Goal: Task Accomplishment & Management: Manage account settings

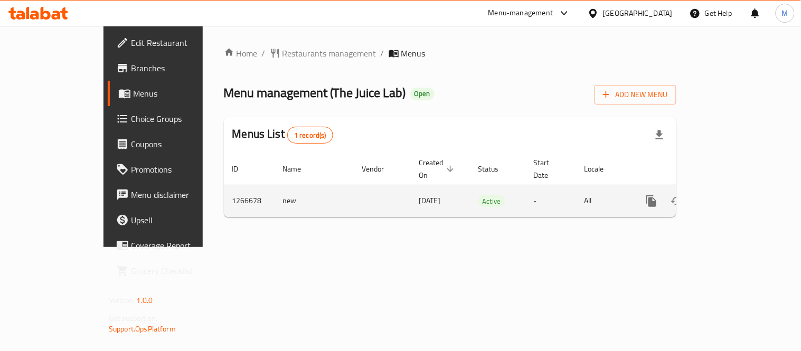
click at [734, 195] on icon "enhanced table" at bounding box center [728, 201] width 13 height 13
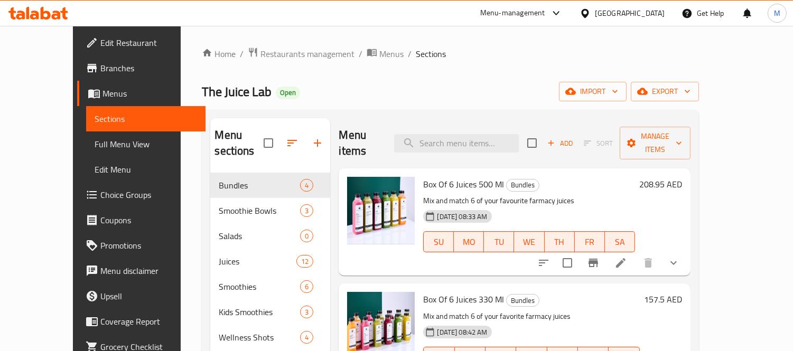
click at [100, 41] on span "Edit Restaurant" at bounding box center [148, 42] width 97 height 13
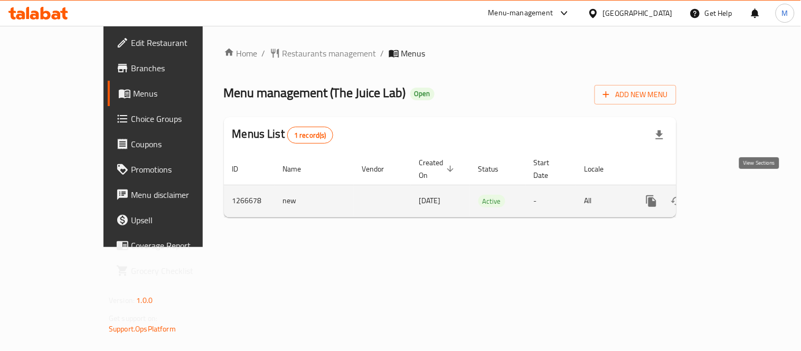
click at [734, 195] on icon "enhanced table" at bounding box center [728, 201] width 13 height 13
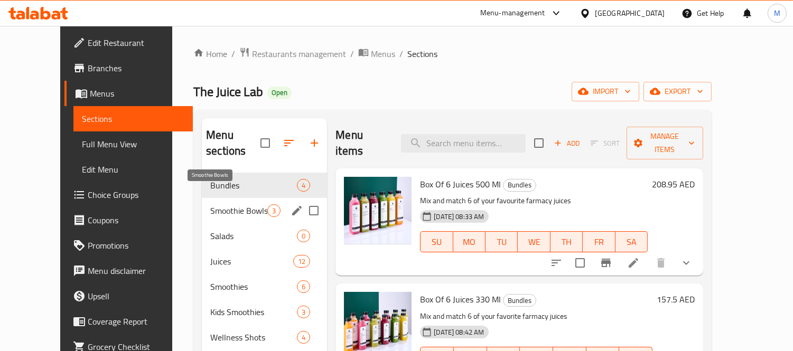
click at [249, 204] on span "Smoothie Bowls" at bounding box center [238, 210] width 57 height 13
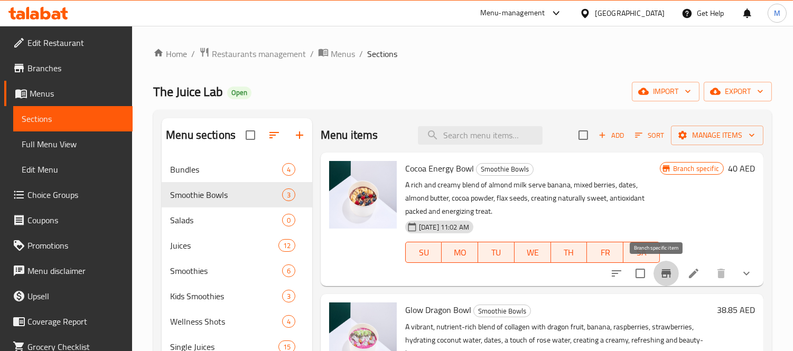
click at [660, 277] on icon "Branch-specific-item" at bounding box center [666, 273] width 13 height 13
click at [740, 267] on icon "show more" at bounding box center [746, 273] width 13 height 13
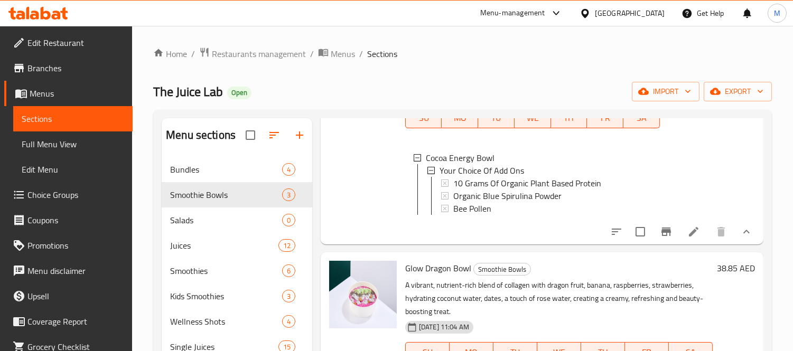
scroll to position [117, 0]
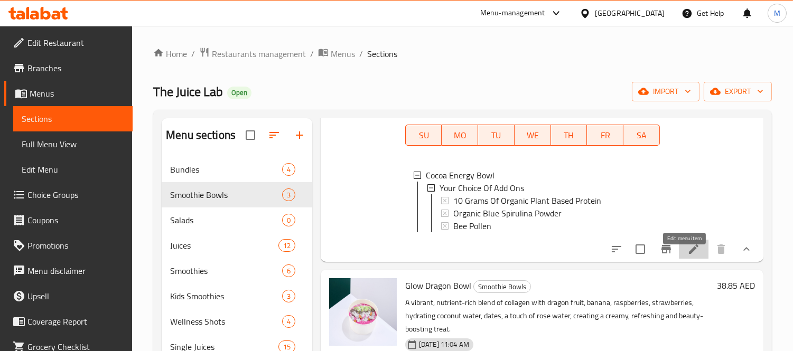
click at [689, 256] on icon at bounding box center [693, 249] width 13 height 13
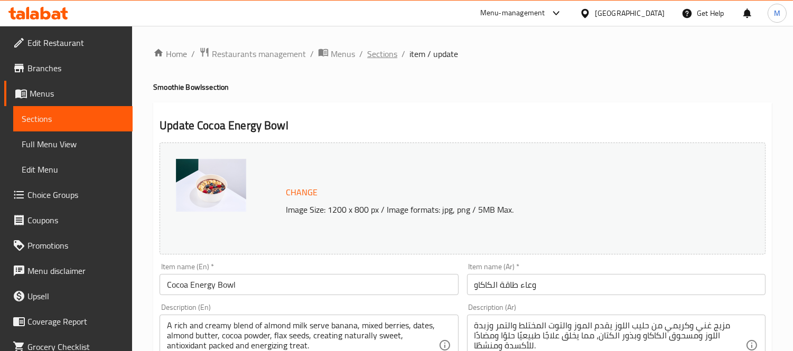
click at [379, 60] on span "Sections" at bounding box center [382, 54] width 30 height 13
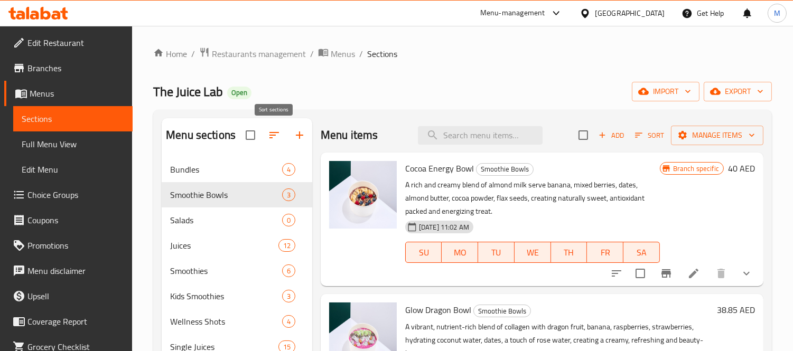
click at [268, 137] on icon "button" at bounding box center [274, 135] width 13 height 13
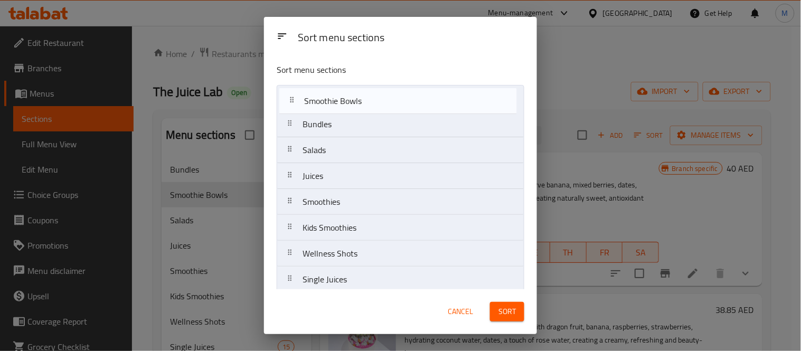
drag, startPoint x: 338, startPoint y: 127, endPoint x: 340, endPoint y: 100, distance: 27.0
click at [340, 100] on nav "Bundles Smoothie Bowls Salads Juices Smoothies Kids Smoothies Wellness Shots Si…" at bounding box center [401, 202] width 248 height 234
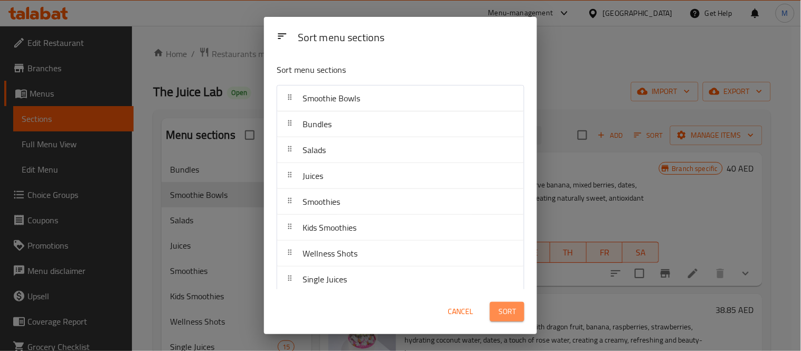
click at [504, 320] on button "Sort" at bounding box center [507, 312] width 34 height 20
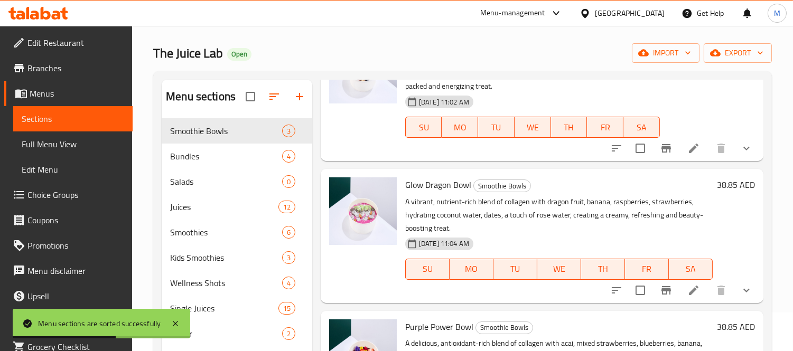
scroll to position [59, 0]
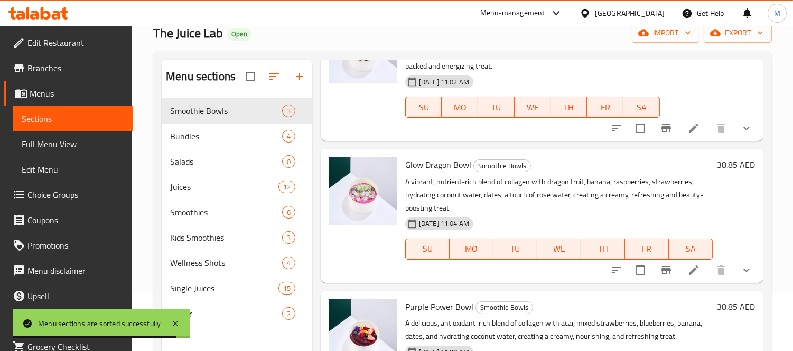
drag, startPoint x: 726, startPoint y: 266, endPoint x: 739, endPoint y: 273, distance: 14.4
click at [735, 271] on button "show more" at bounding box center [746, 270] width 25 height 25
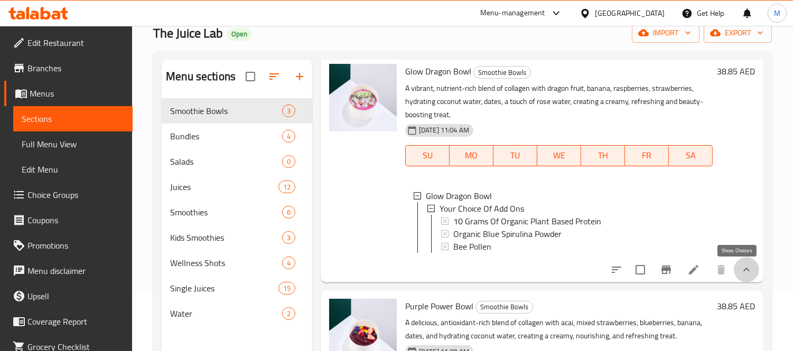
click at [741, 270] on icon "show more" at bounding box center [746, 270] width 13 height 13
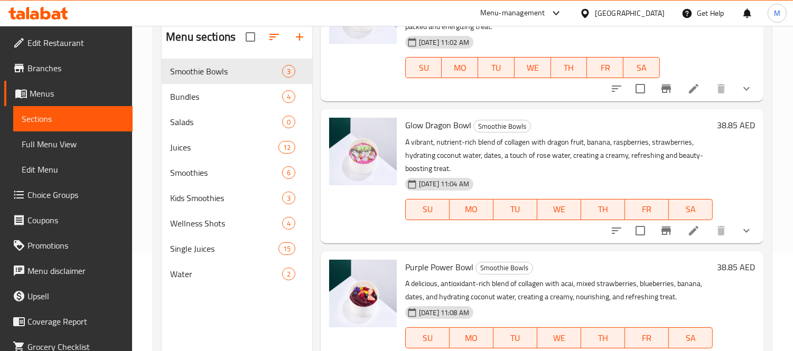
scroll to position [148, 0]
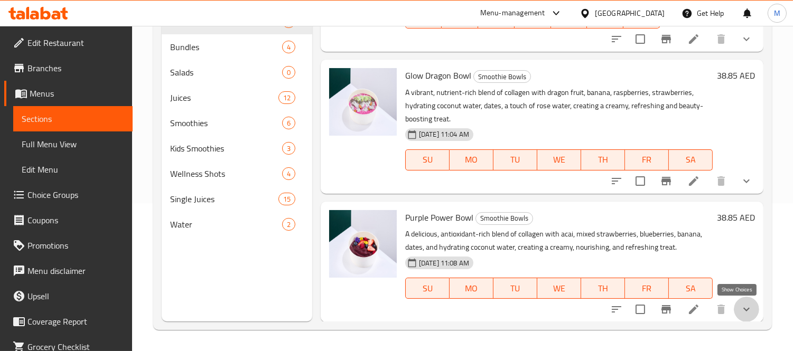
click at [740, 307] on icon "show more" at bounding box center [746, 309] width 13 height 13
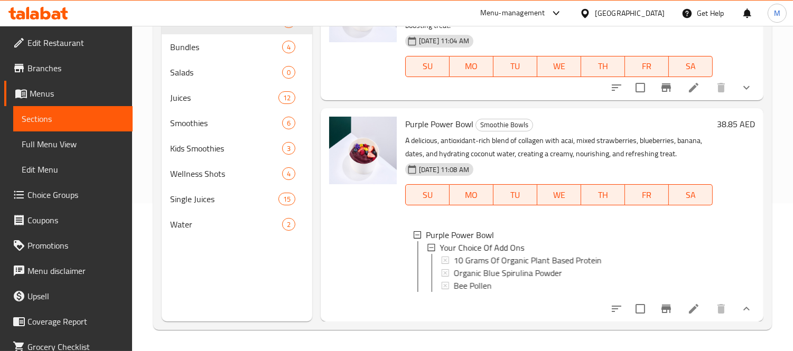
scroll to position [188, 0]
click at [751, 315] on div "Purple Power Bowl Smoothie Bowls A delicious, antioxidant-rich blend of collage…" at bounding box center [542, 214] width 443 height 213
click at [744, 310] on button "show more" at bounding box center [746, 308] width 25 height 25
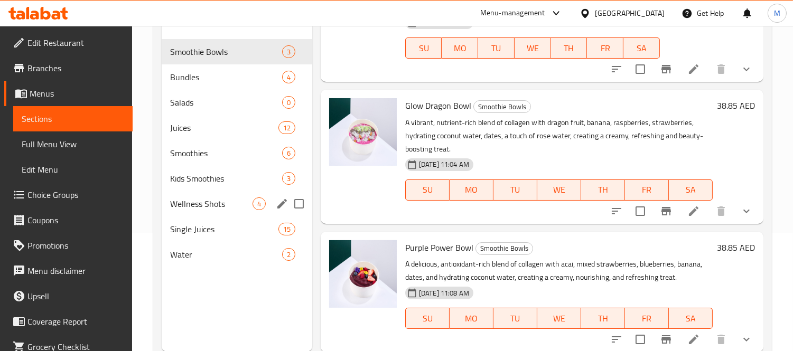
scroll to position [89, 0]
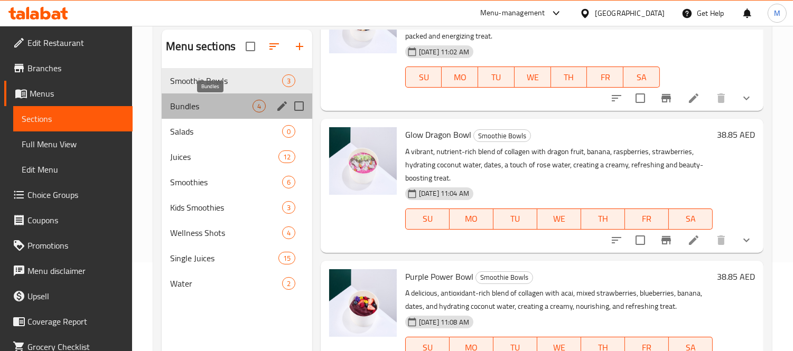
click at [226, 109] on span "Bundles" at bounding box center [211, 106] width 82 height 13
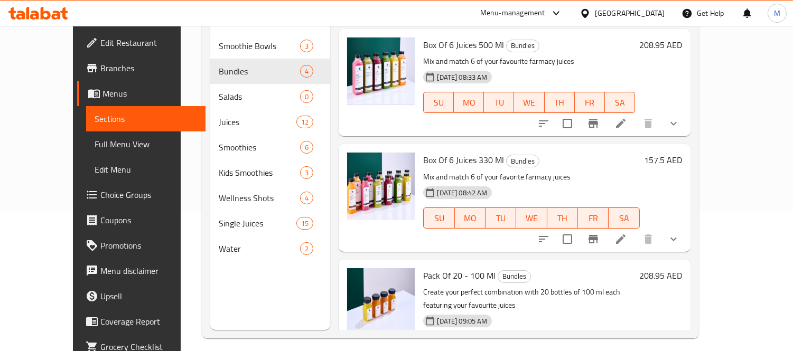
click at [625, 235] on icon at bounding box center [621, 240] width 10 height 10
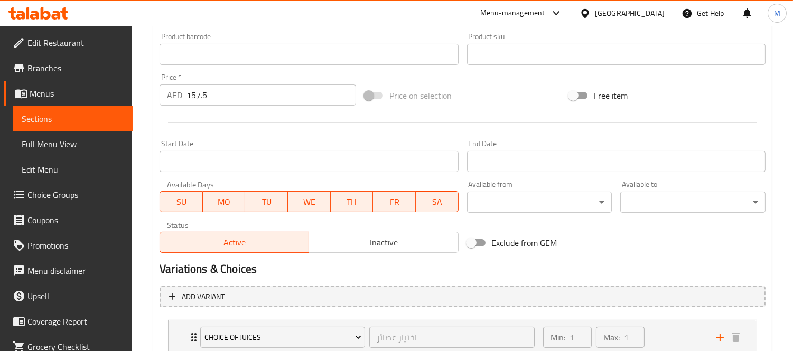
scroll to position [426, 0]
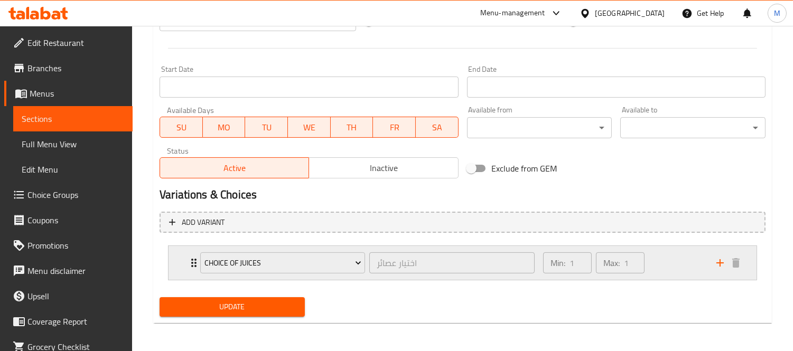
click at [172, 260] on div "Choice Of Juices اختيار عصائر ​ Min: 1 ​ Max: 1 ​" at bounding box center [463, 263] width 588 height 34
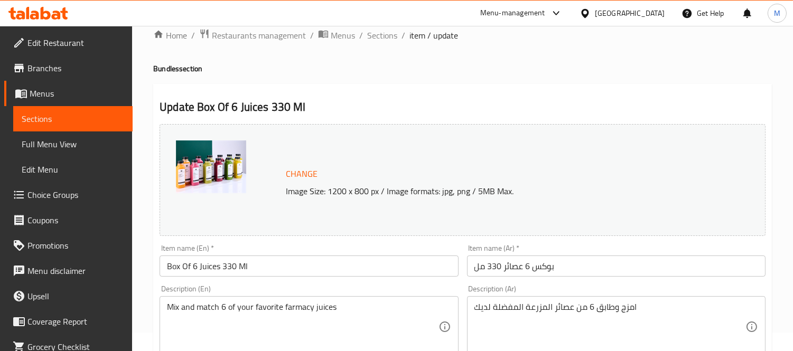
scroll to position [0, 0]
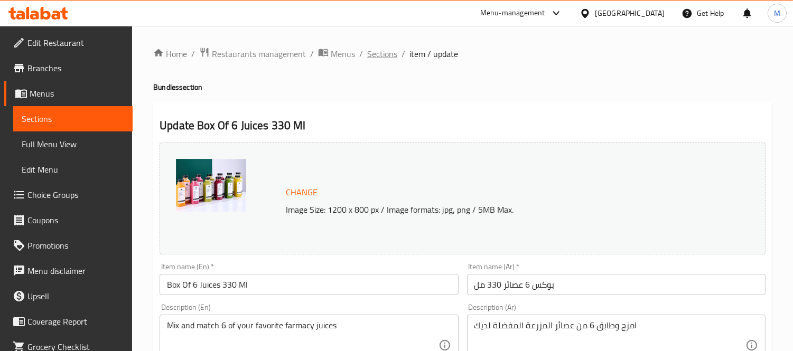
click at [384, 55] on span "Sections" at bounding box center [382, 54] width 30 height 13
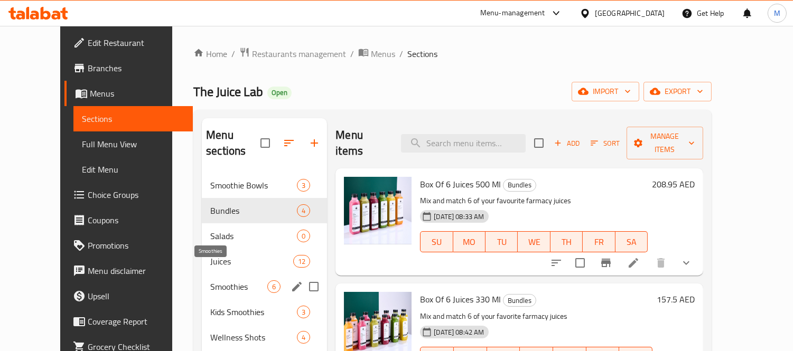
scroll to position [148, 0]
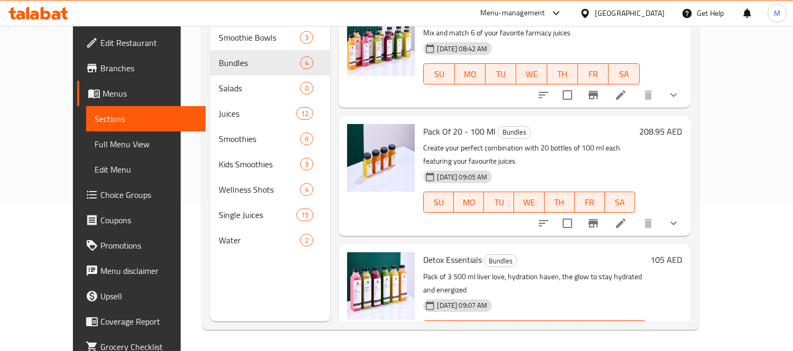
click at [682, 253] on h6 "105 AED" at bounding box center [666, 260] width 32 height 15
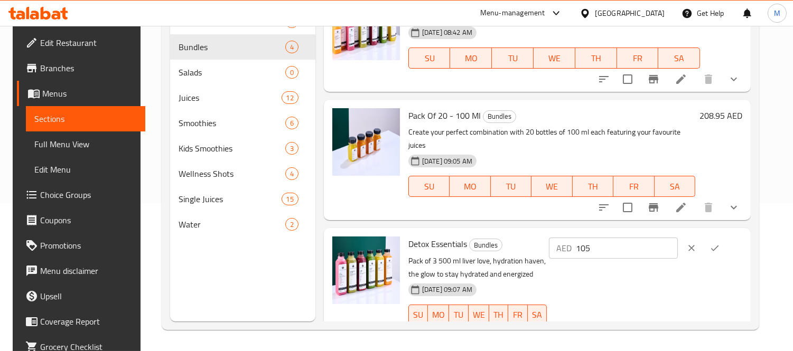
click at [642, 238] on input "105" at bounding box center [627, 248] width 102 height 21
paste input "3.9"
type input "103.95"
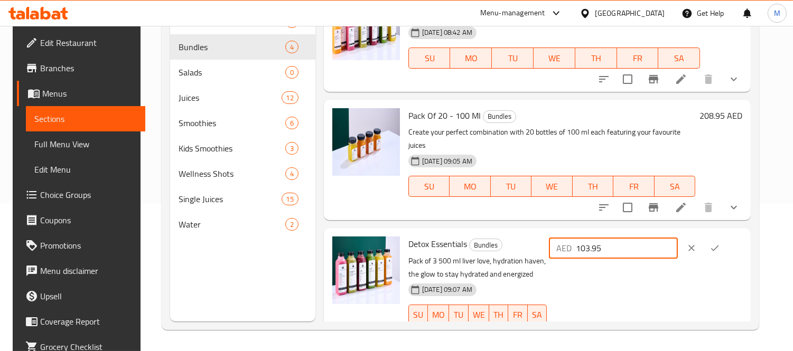
click at [720, 243] on icon "ok" at bounding box center [714, 248] width 11 height 11
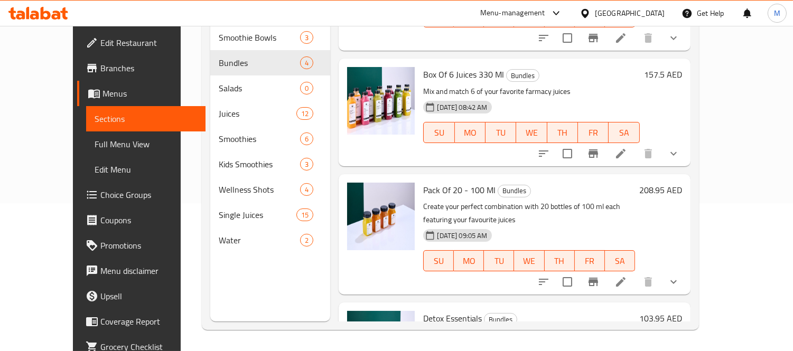
scroll to position [136, 0]
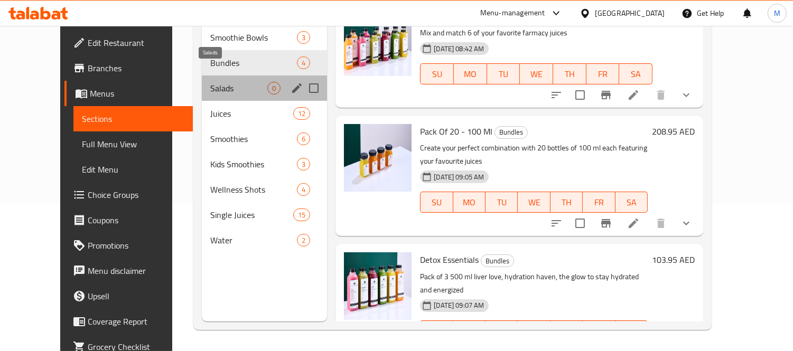
click at [240, 82] on span "Salads" at bounding box center [238, 88] width 57 height 13
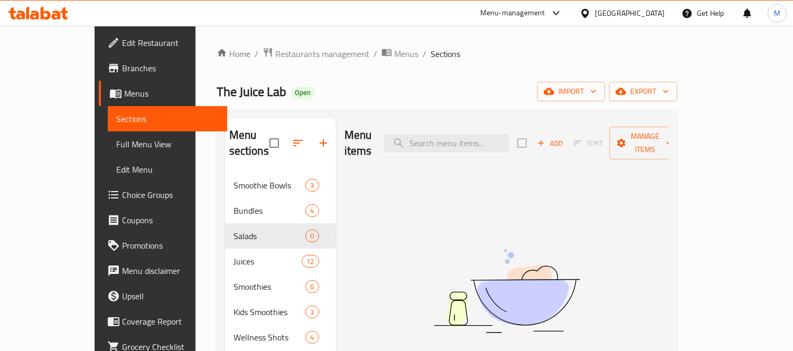
click at [567, 143] on button "Add" at bounding box center [550, 143] width 34 height 16
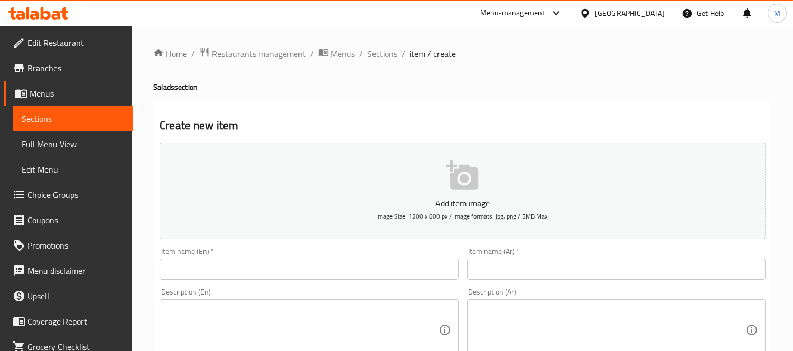
click at [245, 263] on input "text" at bounding box center [309, 269] width 298 height 21
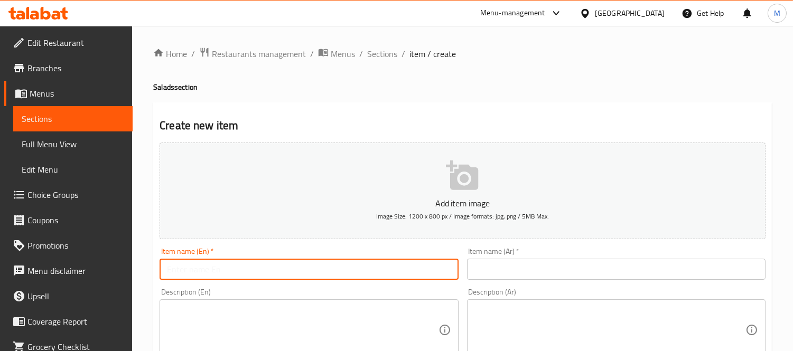
paste input "Quinoa Power Bowl"
type input "Quinoa Power Bowl"
click at [291, 309] on textarea at bounding box center [302, 330] width 271 height 50
paste textarea "A wholesome blend of quinoa, pomegranate seeds, baby spinach, raisins, chopped …"
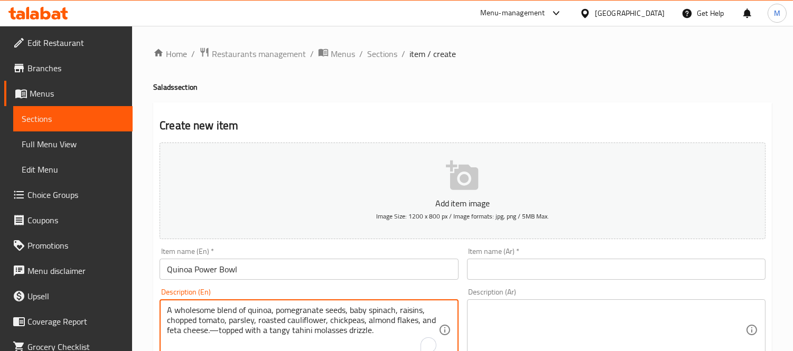
type textarea "A wholesome blend of quinoa, pomegranate seeds, baby spinach, raisins, chopped …"
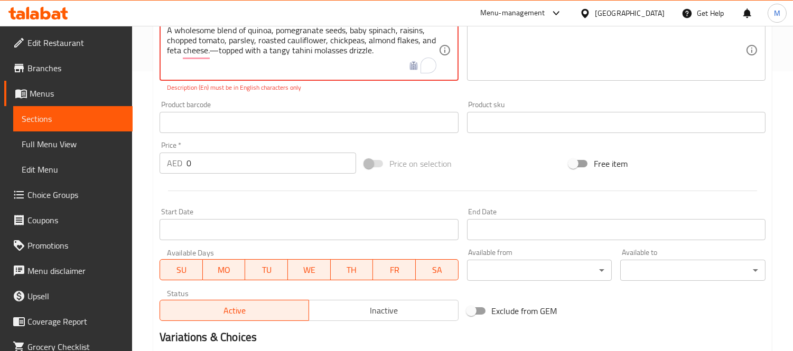
scroll to position [293, 0]
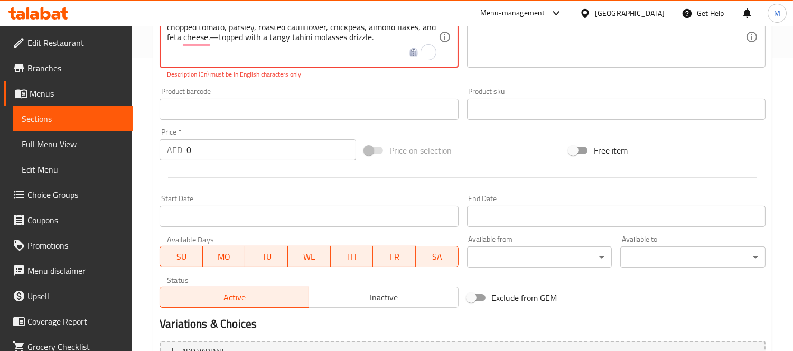
click at [247, 136] on div "Price   * AED 0 Price *" at bounding box center [258, 144] width 197 height 32
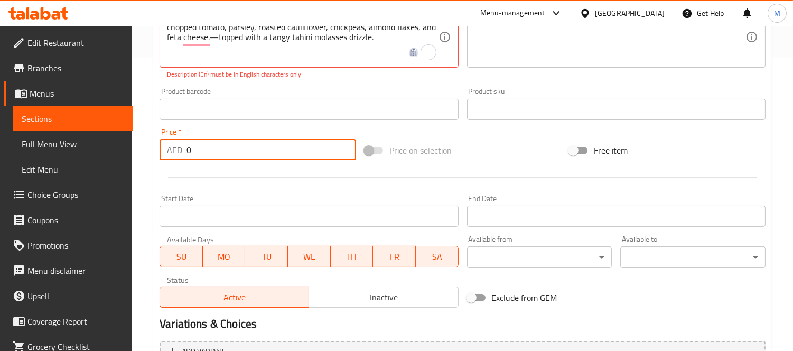
click at [253, 157] on input "0" at bounding box center [271, 149] width 170 height 21
paste input "39.9"
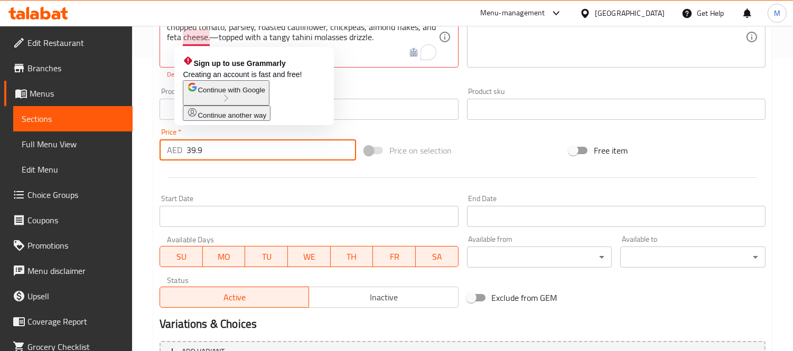
type input "39.9"
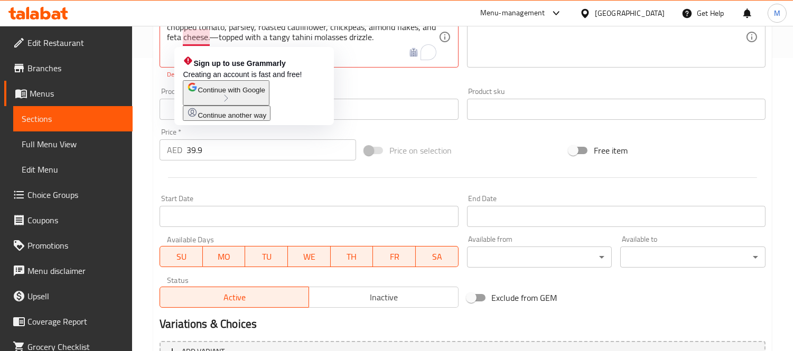
click at [244, 106] on button "Continue with Google" at bounding box center [226, 92] width 86 height 25
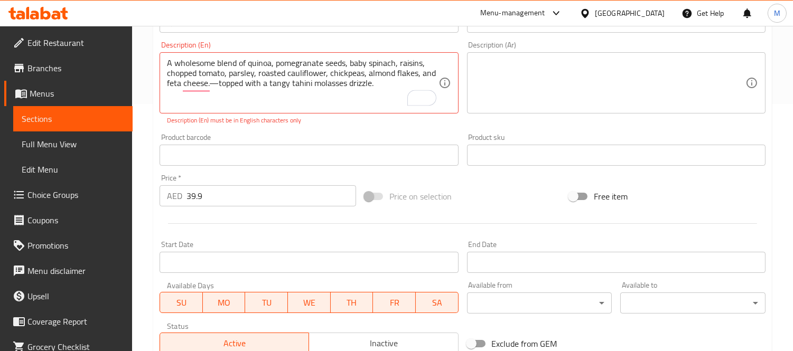
scroll to position [235, 0]
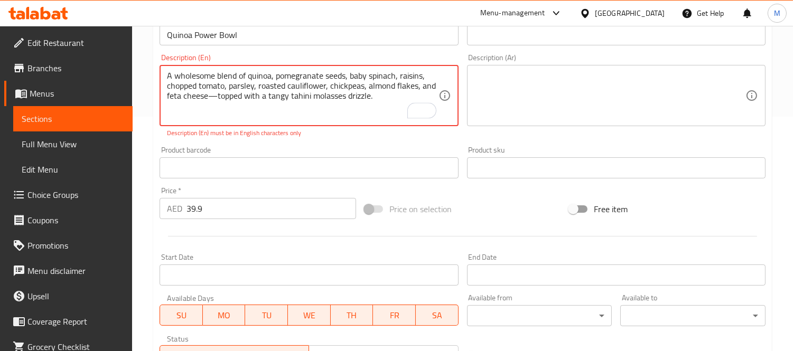
click at [219, 94] on textarea "A wholesome blend of quinoa, pomegranate seeds, baby spinach, raisins, chopped …" at bounding box center [302, 96] width 271 height 50
click at [214, 101] on textarea "A wholesome blend of quinoa, pomegranate seeds, baby spinach, raisins, chopped …" at bounding box center [302, 96] width 271 height 50
click at [207, 110] on textarea "A wholesome blend of quinoa, pomegranate seeds, baby spinach, raisins, chopped …" at bounding box center [302, 96] width 271 height 50
click at [280, 90] on textarea "A wholesome blend of quinoa, pomegranate seeds, baby spinach, raisins, chopped …" at bounding box center [302, 96] width 271 height 50
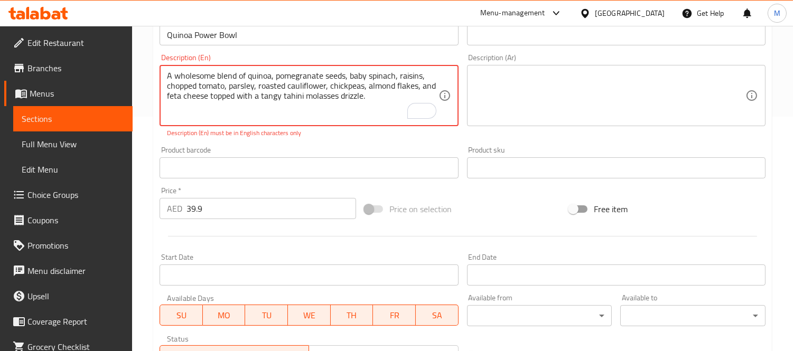
click at [280, 90] on textarea "A wholesome blend of quinoa, pomegranate seeds, baby spinach, raisins, chopped …" at bounding box center [302, 96] width 271 height 50
type textarea "A wholesome blend of quinoa, pomegranate seeds, baby spinach, raisins, chopped …"
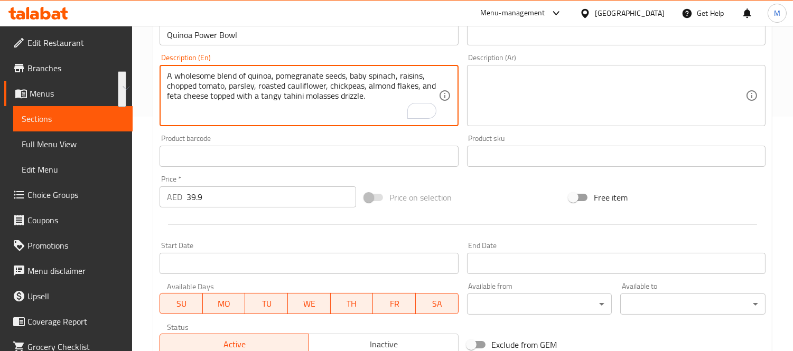
click at [555, 101] on textarea at bounding box center [609, 96] width 271 height 50
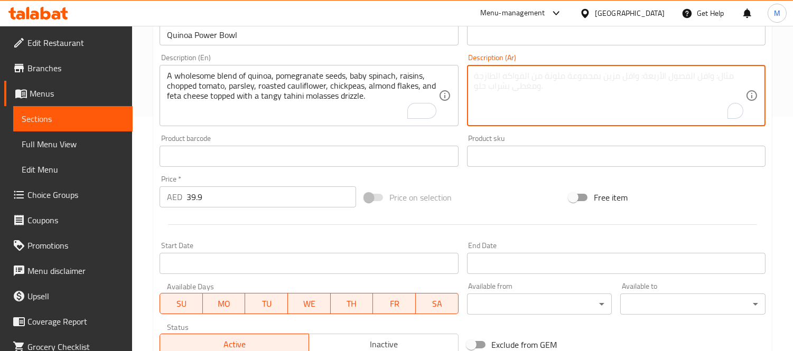
paste textarea "مزيج صحي من الكينوا وبذور الرمان والسبانخ الصغيرة والزبيب والطماطم المفرومة وال…"
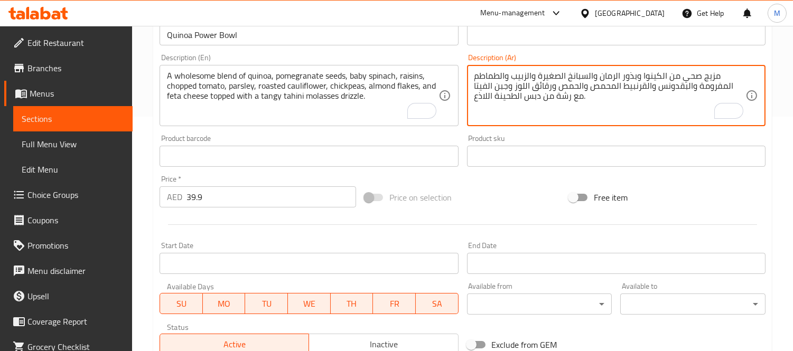
type textarea "مزيج صحي من الكينوا وبذور الرمان والسبانخ الصغيرة والزبيب والطماطم المفرومة وال…"
click at [355, 121] on div "A wholesome blend of quinoa, pomegranate seeds, baby spinach, raisins, chopped …" at bounding box center [309, 95] width 298 height 61
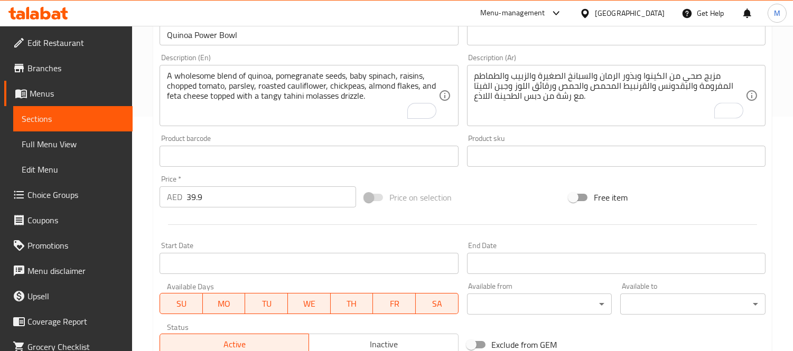
click at [362, 69] on div "A wholesome blend of quinoa, pomegranate seeds, baby spinach, raisins, chopped …" at bounding box center [309, 95] width 298 height 61
click at [281, 32] on input "Quinoa Power Bowl" at bounding box center [309, 34] width 298 height 21
click at [508, 31] on input "text" at bounding box center [616, 34] width 298 height 21
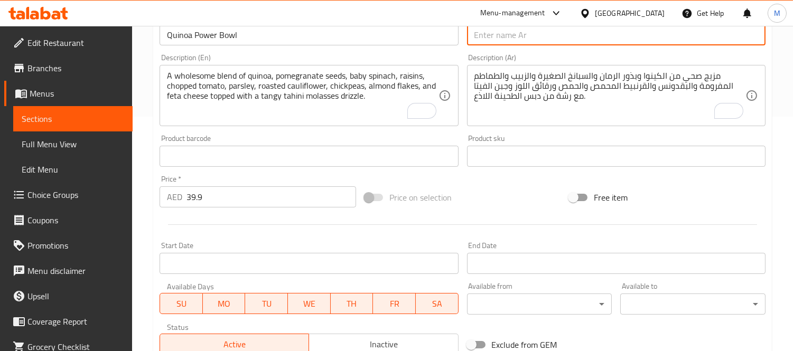
paste input "وعاء طاقة الكينوا"
type input "وعاء طاقة الكينوا"
click at [329, 183] on div "Price   * AED 39.9 Price *" at bounding box center [258, 191] width 197 height 32
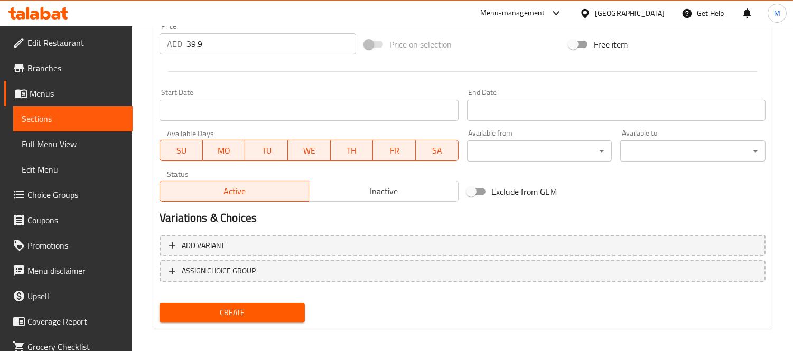
scroll to position [393, 0]
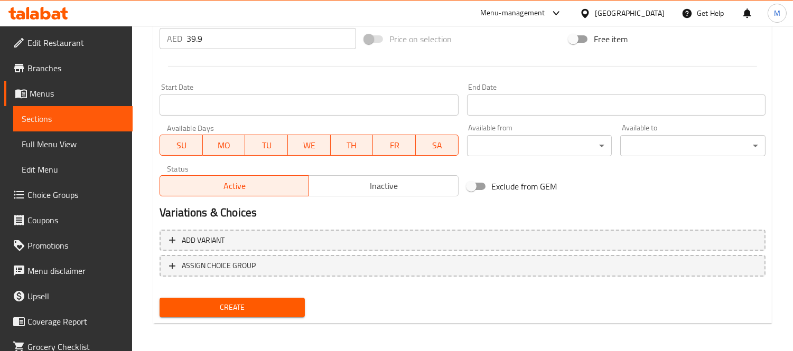
click at [266, 289] on div "Add variant ASSIGN CHOICE GROUP" at bounding box center [462, 260] width 614 height 69
click at [268, 298] on button "Create" at bounding box center [232, 308] width 145 height 20
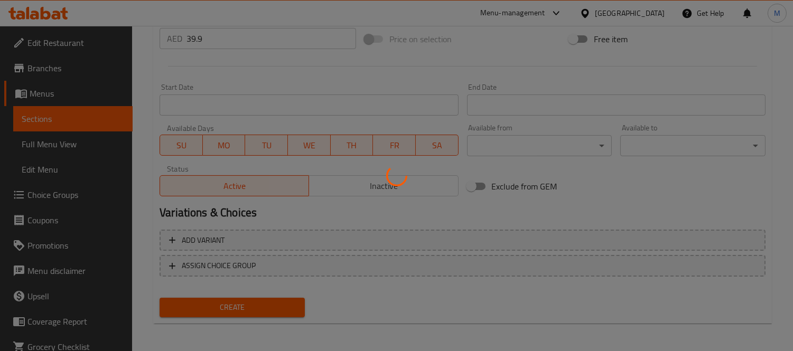
type input "0"
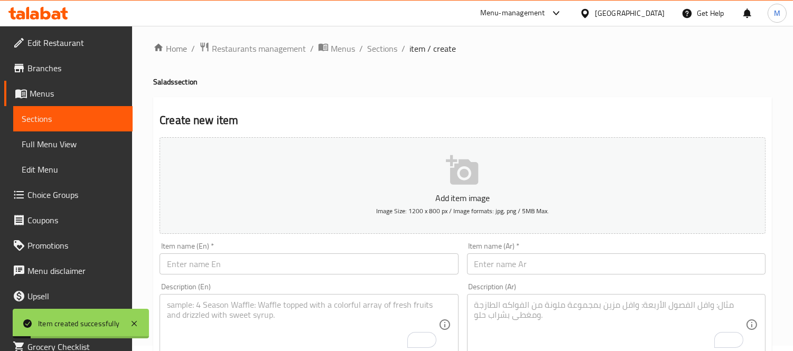
scroll to position [0, 0]
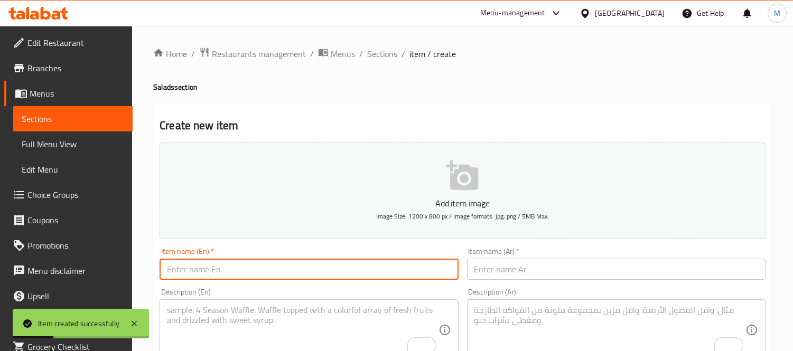
click at [238, 278] on input "text" at bounding box center [309, 269] width 298 height 21
paste input "Mexican Protein Crunch"
type input "Mexican Protein Crunch"
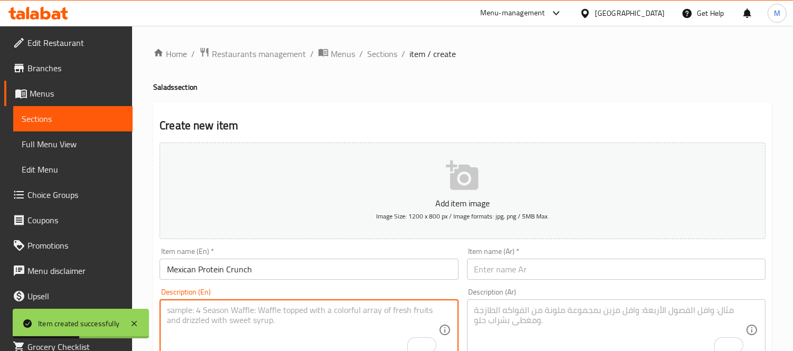
click at [276, 320] on textarea "To enrich screen reader interactions, please activate Accessibility in Grammarl…" at bounding box center [302, 330] width 271 height 50
paste textarea "A vibrant mix of romaine lettuce, shredded carrots, shredded beets, avocado, ch…"
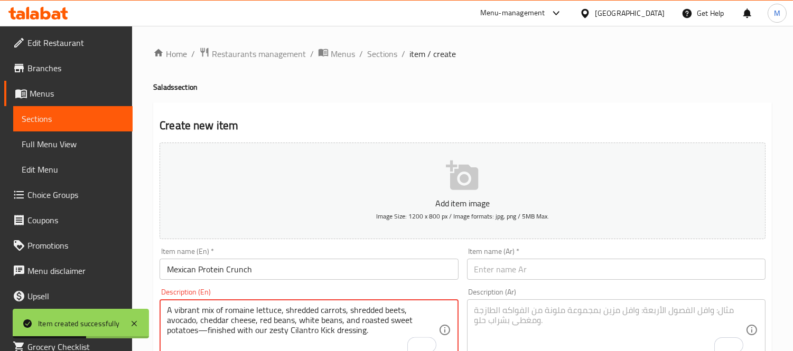
scroll to position [59, 0]
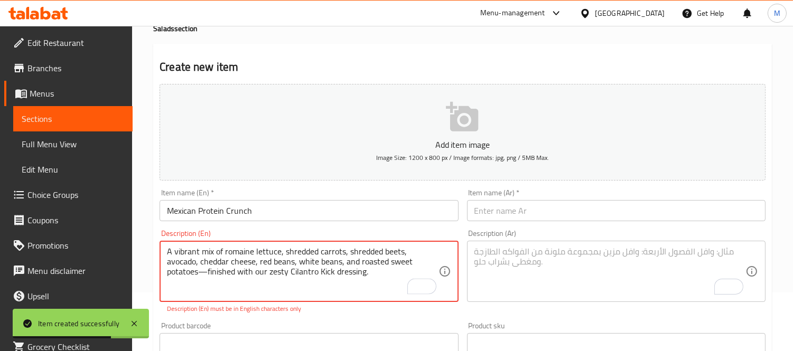
click at [424, 263] on textarea "A vibrant mix of romaine lettuce, shredded carrots, shredded beets, avocado, ch…" at bounding box center [302, 272] width 271 height 50
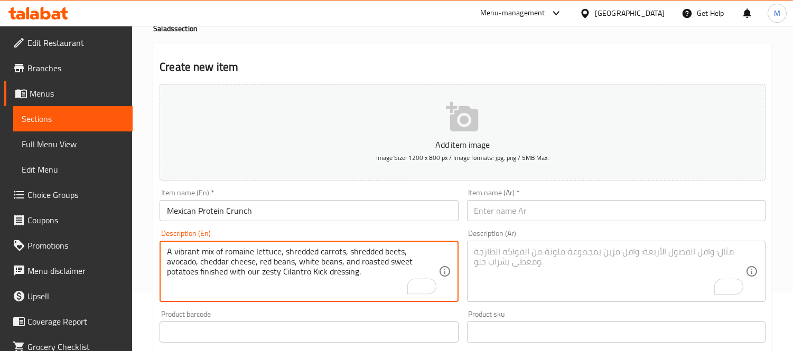
type textarea "A vibrant mix of romaine lettuce, shredded carrots, shredded beets, avocado, ch…"
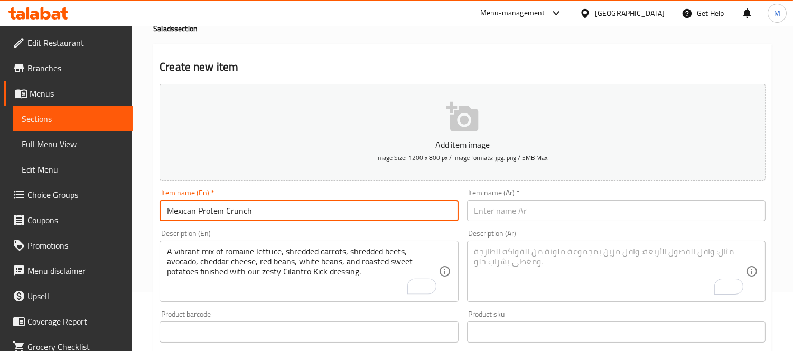
click at [191, 202] on input "Mexican Protein Crunch" at bounding box center [309, 210] width 298 height 21
click at [195, 208] on input "Mexican Protein Crunch" at bounding box center [309, 210] width 298 height 21
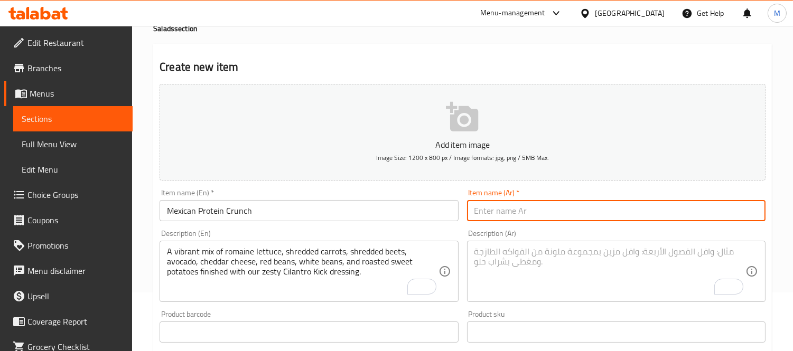
click at [530, 217] on input "text" at bounding box center [616, 210] width 298 height 21
type input "كرانش البروتين المكسيكى"
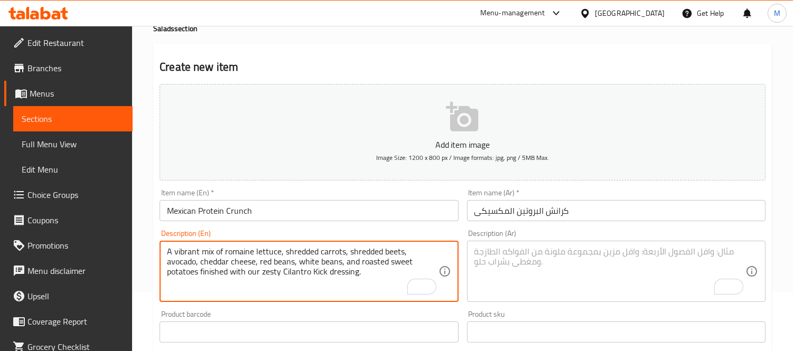
click at [363, 252] on textarea "A vibrant mix of romaine lettuce, shredded carrots, shredded beets, avocado, ch…" at bounding box center [302, 272] width 271 height 50
click at [363, 251] on textarea "A vibrant mix of romaine lettuce, shredded carrots, shredded beets, avocado, ch…" at bounding box center [302, 272] width 271 height 50
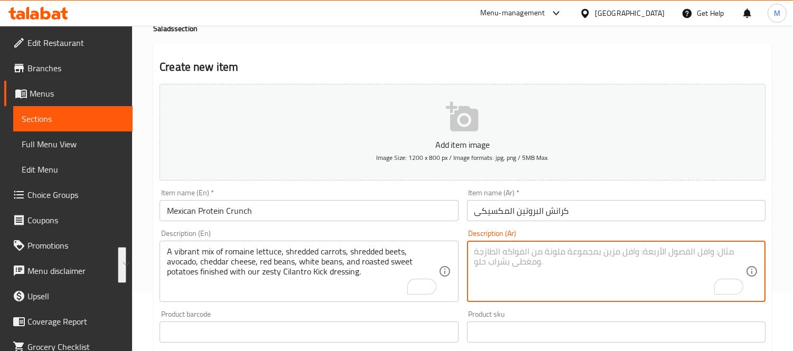
click at [559, 266] on textarea "To enrich screen reader interactions, please activate Accessibility in Grammarl…" at bounding box center [609, 272] width 271 height 50
paste textarea "مزيج نابض بالحياة من الخس الروماني والجزر المبشور والبنجر المبشور والأفوكادو وج…"
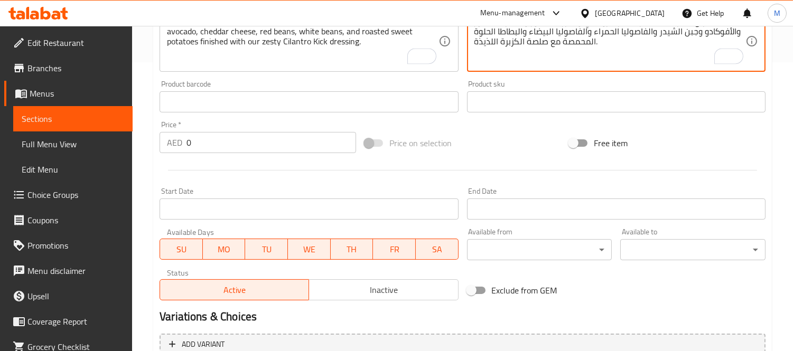
scroll to position [293, 0]
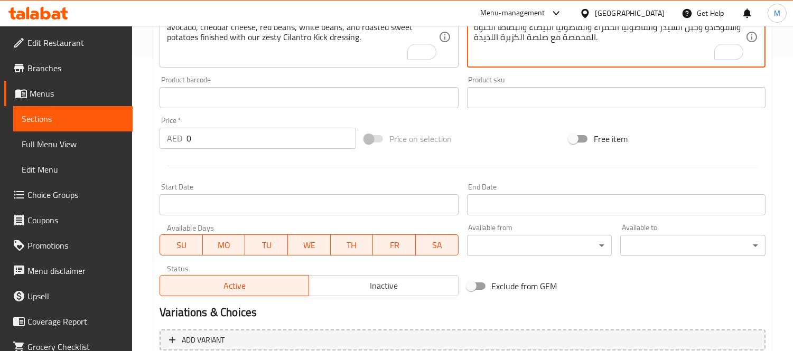
type textarea "مزيج نابض بالحياة من الخس الروماني والجزر المبشور والبنجر المبشور والأفوكادو وج…"
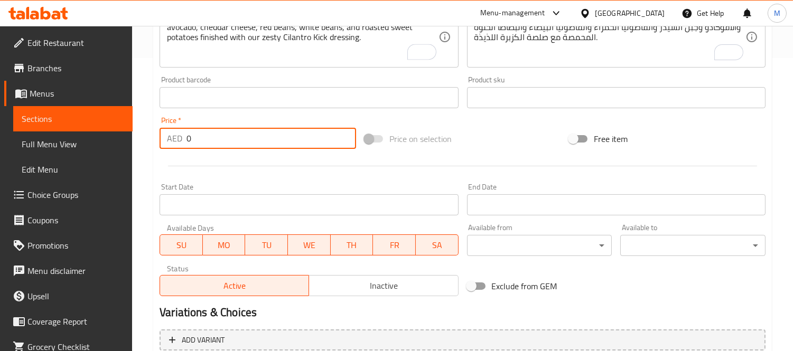
click at [272, 134] on input "0" at bounding box center [271, 138] width 170 height 21
paste input "37.8"
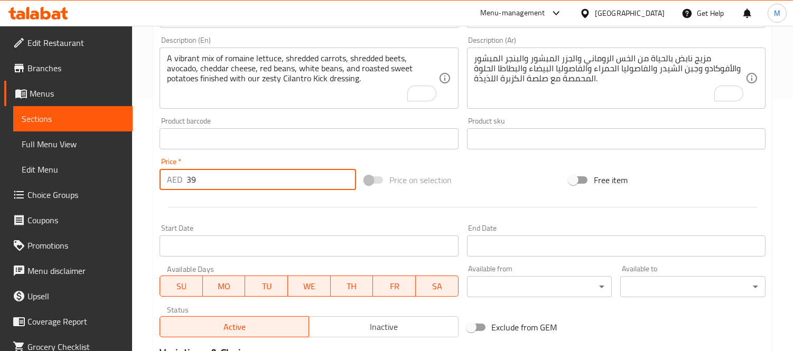
scroll to position [235, 0]
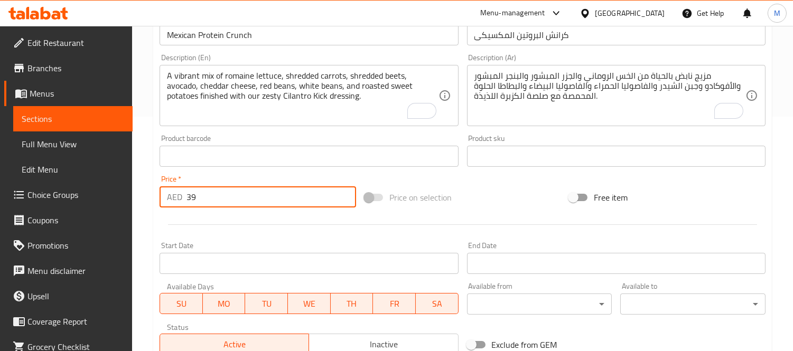
click at [244, 194] on input "39" at bounding box center [271, 196] width 170 height 21
paste input "7.8"
click at [244, 194] on input "39" at bounding box center [271, 196] width 170 height 21
type input "37.8"
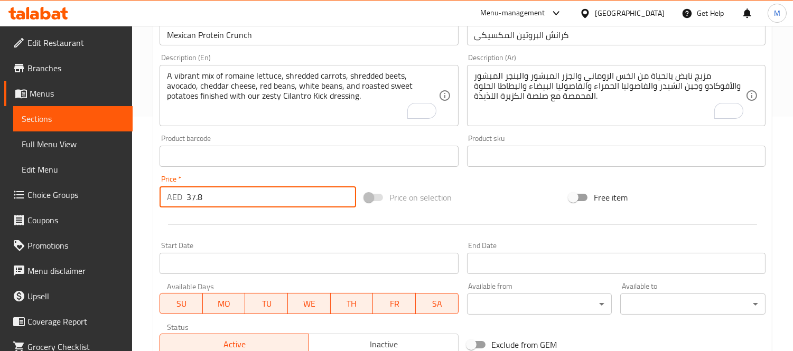
click at [223, 242] on div "Start Date Start Date" at bounding box center [309, 258] width 298 height 32
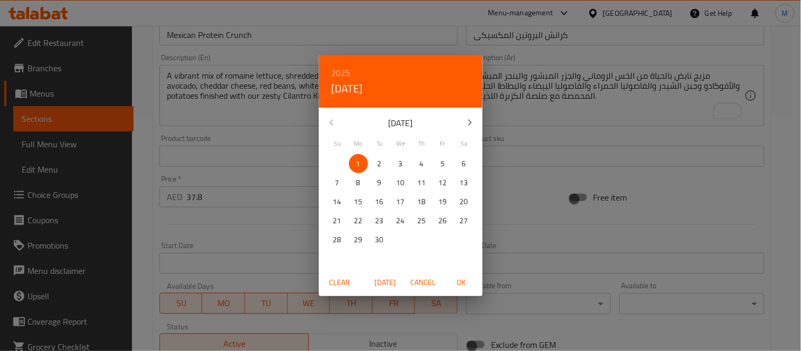
click at [210, 225] on div "2025 Mon, Sep [DATE] Mo Tu We Th Fr Sa 31 1 2 3 4 5 6 7 8 9 10 11 12 13 14 15 1…" at bounding box center [400, 175] width 801 height 351
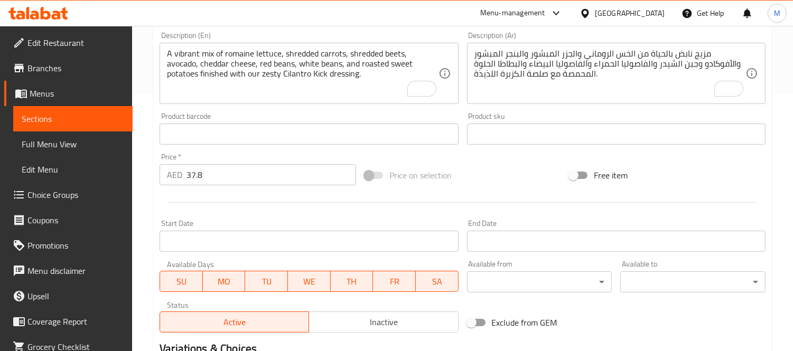
scroll to position [393, 0]
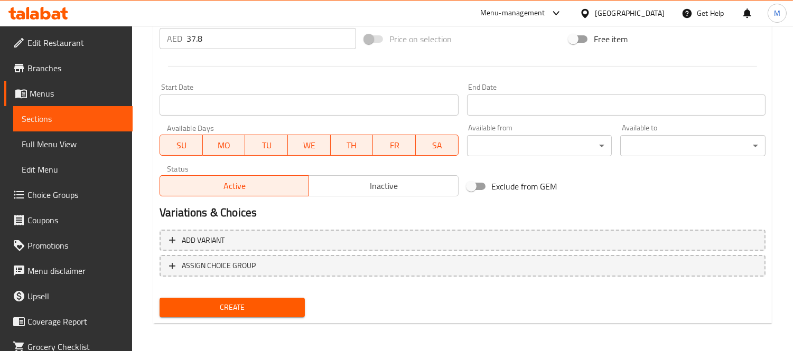
drag, startPoint x: 285, startPoint y: 323, endPoint x: 286, endPoint y: 315, distance: 8.5
click at [287, 311] on span "Create" at bounding box center [232, 307] width 128 height 13
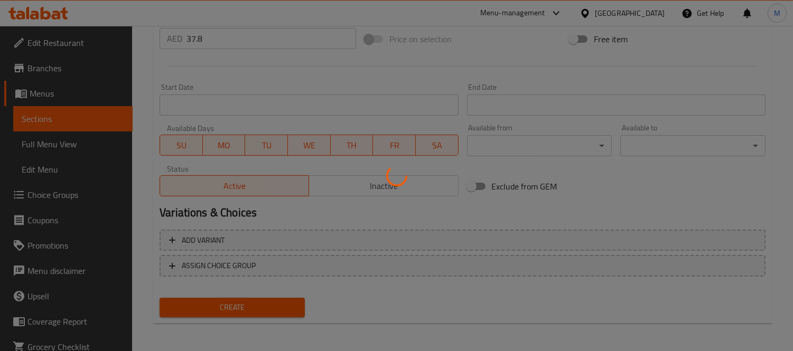
type input "0"
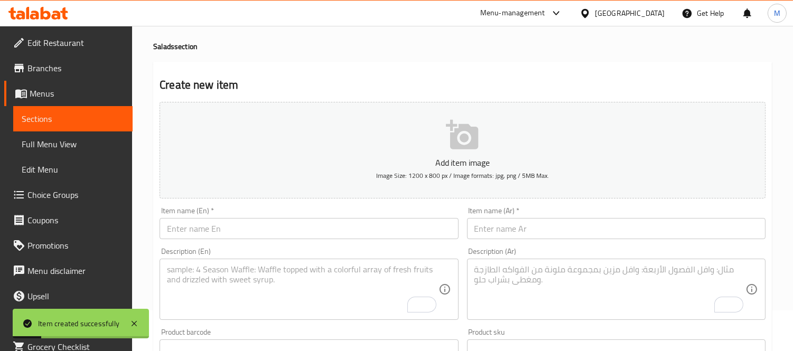
scroll to position [0, 0]
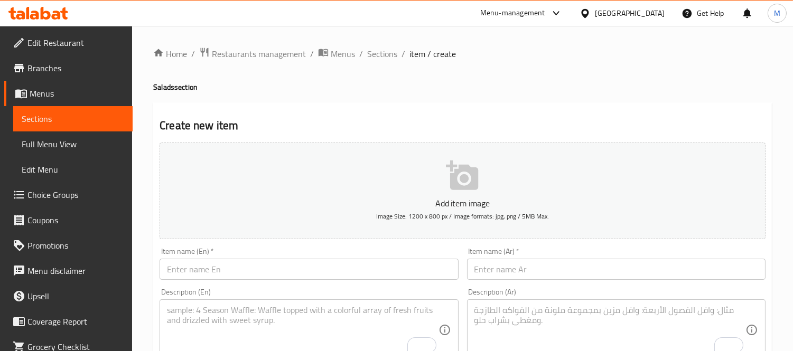
click at [230, 267] on input "text" at bounding box center [309, 269] width 298 height 21
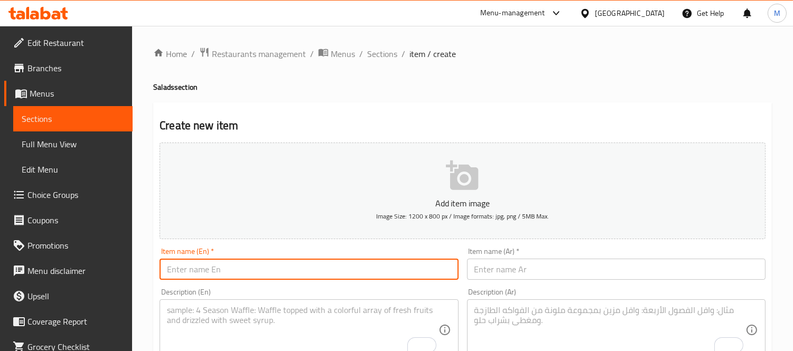
paste input "Basil beet"
type input "Basil beet"
drag, startPoint x: 275, startPoint y: 295, endPoint x: 293, endPoint y: 321, distance: 32.2
click at [284, 309] on div "Description (En) Description (En)" at bounding box center [309, 324] width 298 height 72
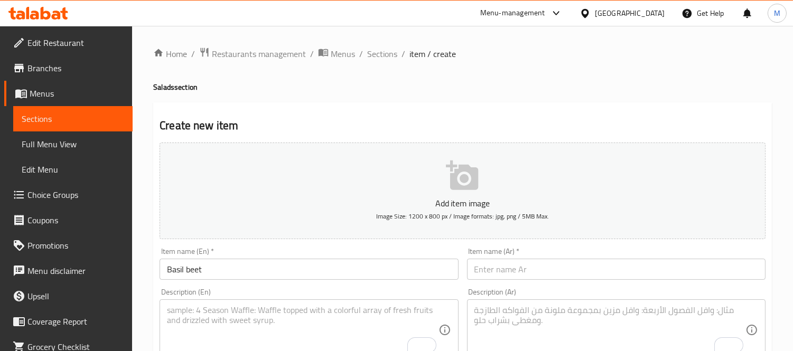
click at [293, 322] on textarea "To enrich screen reader interactions, please activate Accessibility in Grammarl…" at bounding box center [302, 330] width 271 height 50
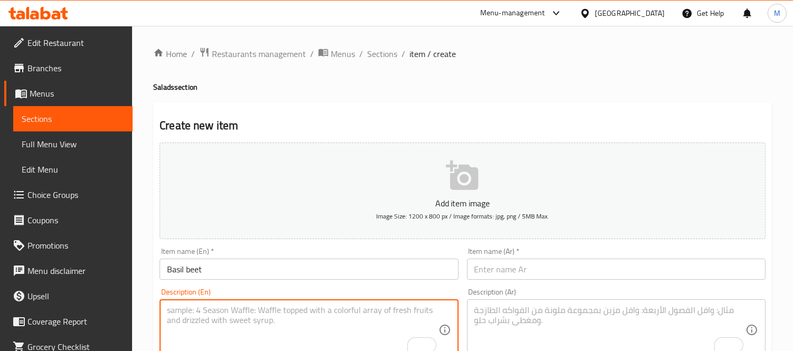
paste textarea "A refreshing medley of Zucchini springs, beet springs, carrot springs, mozzarel…"
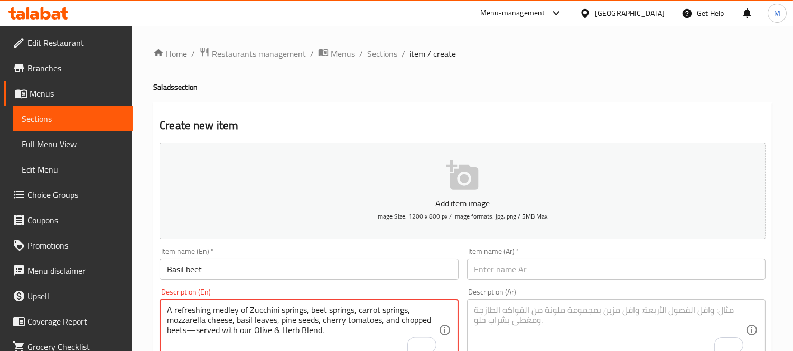
type textarea "A refreshing medley of Zucchini springs, beet springs, carrot springs, mozzarel…"
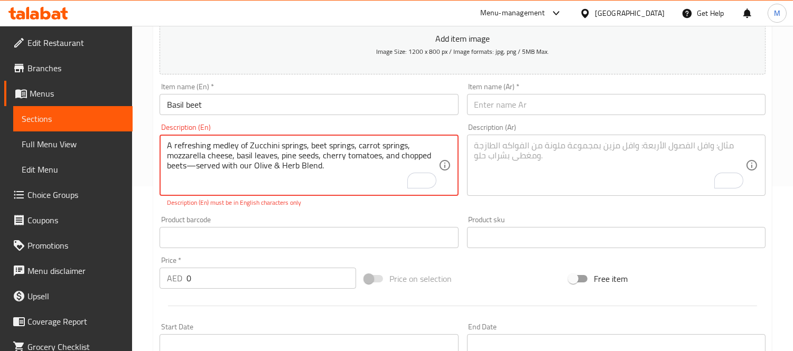
scroll to position [176, 0]
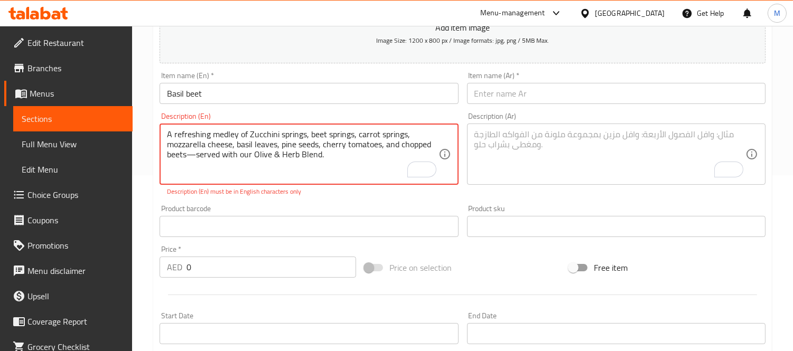
click at [220, 268] on input "0" at bounding box center [271, 267] width 170 height 21
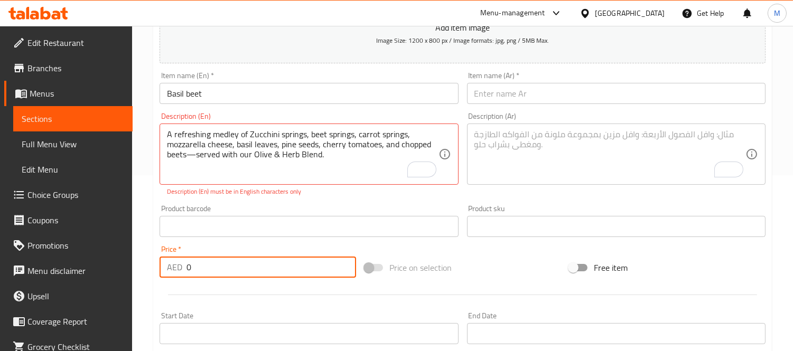
click at [220, 268] on input "0" at bounding box center [271, 267] width 170 height 21
paste input "47.25"
click at [220, 268] on input "47.25" at bounding box center [271, 267] width 170 height 21
type input "47.25"
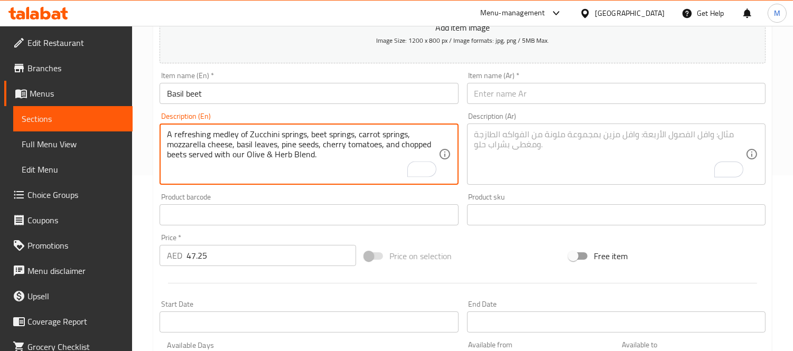
type textarea "A refreshing medley of Zucchini springs, beet springs, carrot springs, mozzarel…"
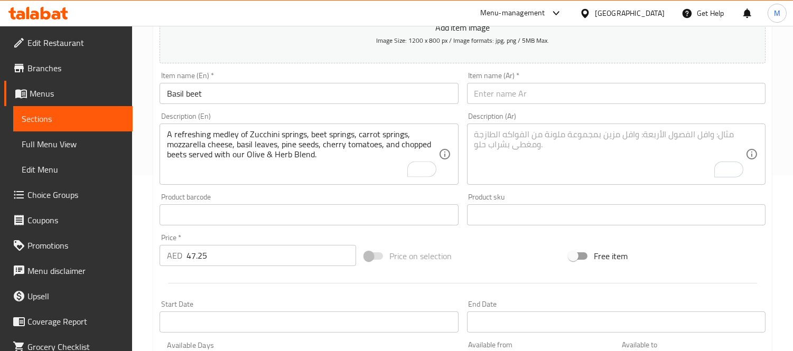
click at [307, 123] on div "Description (En) A refreshing medley of Zucchini springs, beet springs, carrot …" at bounding box center [309, 149] width 298 height 72
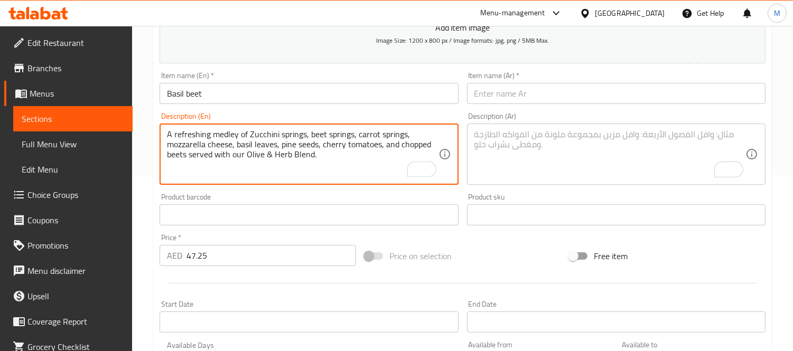
click at [307, 143] on textarea "A refreshing medley of Zucchini springs, beet springs, carrot springs, mozzarel…" at bounding box center [302, 154] width 271 height 50
click at [305, 144] on textarea "A refreshing medley of Zucchini springs, beet springs, carrot springs, mozzarel…" at bounding box center [302, 154] width 271 height 50
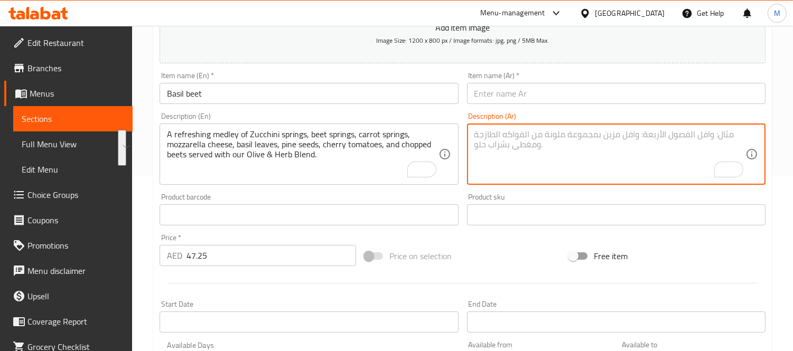
click at [558, 149] on textarea "To enrich screen reader interactions, please activate Accessibility in Grammarl…" at bounding box center [609, 154] width 271 height 50
paste textarea "مزيج منعش من ينابيع الكوسة، ينابيع البنجر، ينابيع الجزر، جبن الموزاريلا، أوراق …"
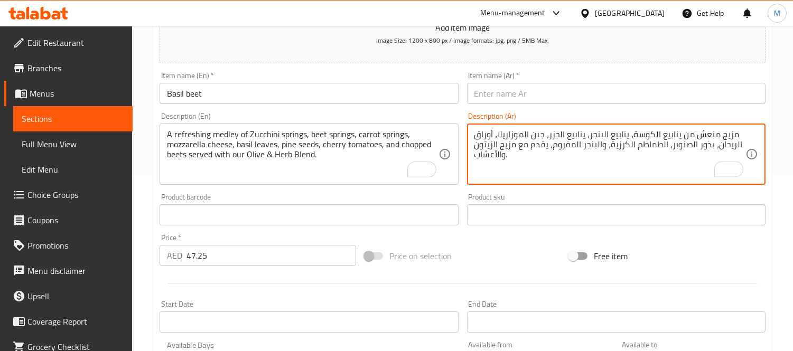
type textarea "مزيج منعش من ينابيع الكوسة، ينابيع البنجر، ينابيع الجزر، جبن الموزاريلا، أوراق …"
click at [233, 99] on input "Basil beet" at bounding box center [309, 93] width 298 height 21
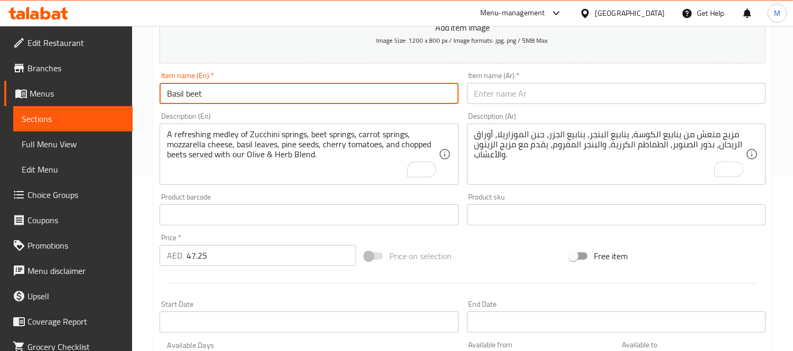
click at [233, 99] on input "Basil beet" at bounding box center [309, 93] width 298 height 21
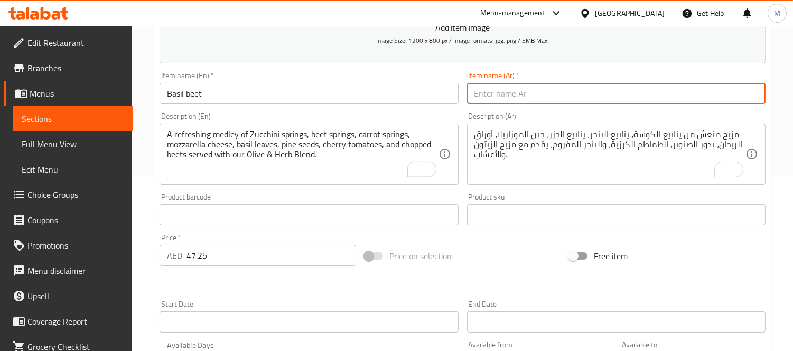
click at [521, 90] on input "text" at bounding box center [616, 93] width 298 height 21
paste input "بنجر الريحان"
type input "بنجر الريحان"
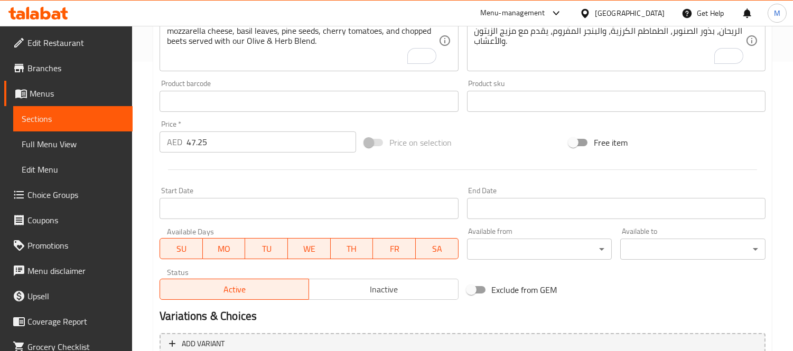
scroll to position [393, 0]
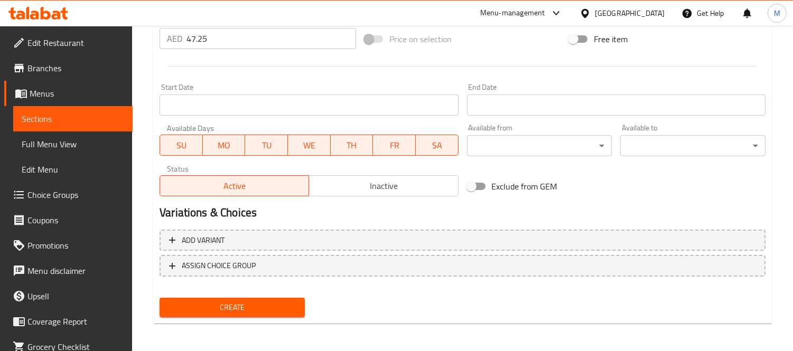
click at [287, 312] on span "Create" at bounding box center [232, 307] width 128 height 13
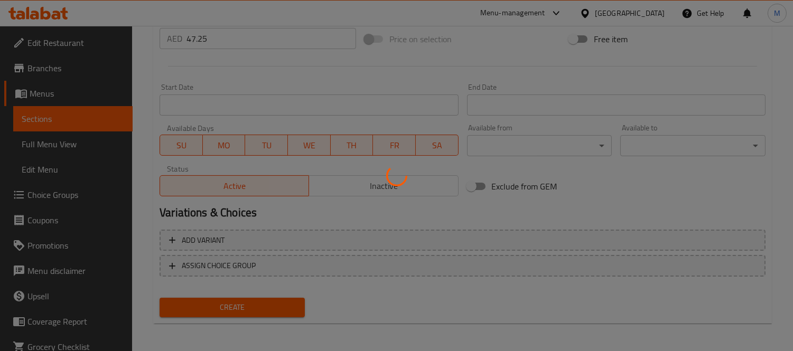
type input "0"
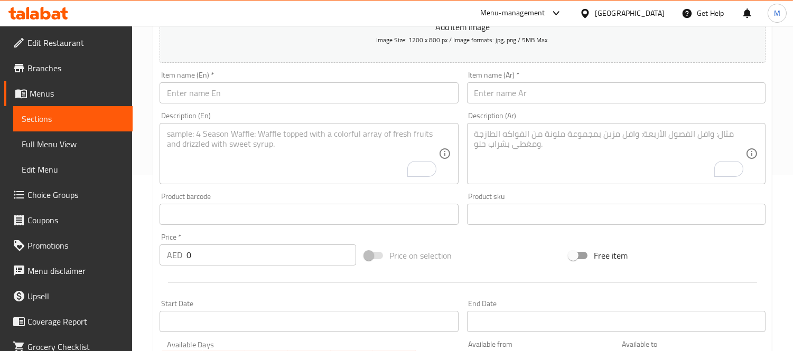
scroll to position [158, 0]
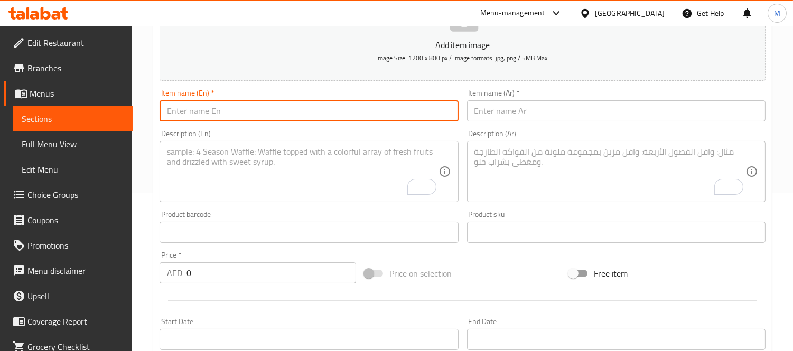
click at [257, 111] on input "text" at bounding box center [309, 110] width 298 height 21
paste input "Green Goddess Glow"
type input "Green Goddess Glow"
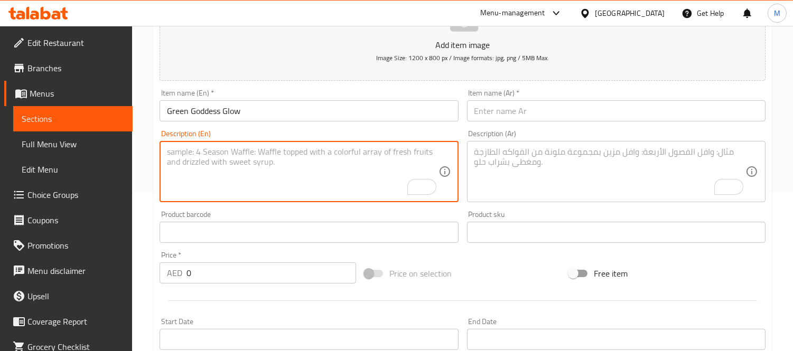
click at [260, 183] on textarea "To enrich screen reader interactions, please activate Accessibility in Grammarl…" at bounding box center [302, 172] width 271 height 50
paste textarea "A bold fusion of Arugula, broccoli, cilantro, dried cranberries, grapefruit, qu…"
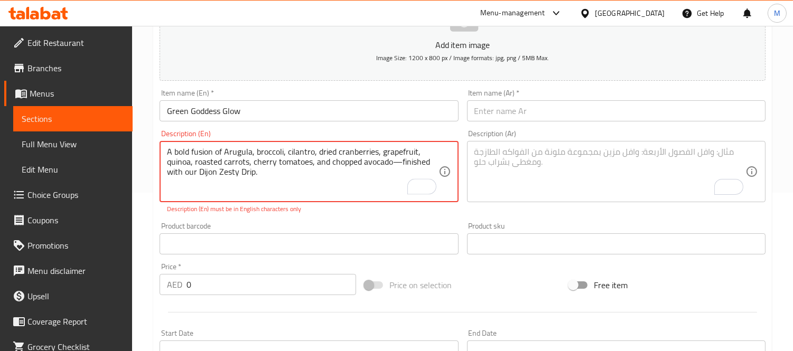
type textarea "A bold fusion of Arugula, broccoli, cilantro, dried cranberries, grapefruit, qu…"
click at [211, 270] on div "Price   * AED 0 Price *" at bounding box center [258, 279] width 197 height 32
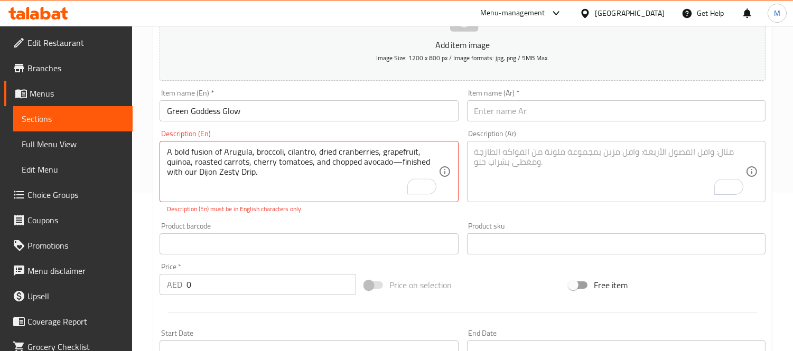
click at [214, 281] on input "0" at bounding box center [271, 284] width 170 height 21
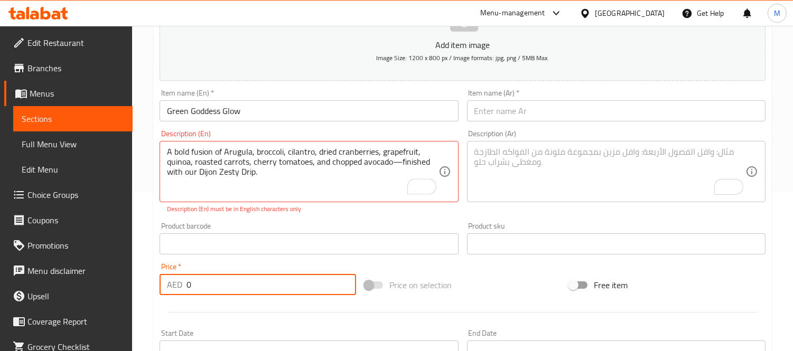
click at [223, 297] on div "Price   * AED 0 Price *" at bounding box center [257, 279] width 205 height 41
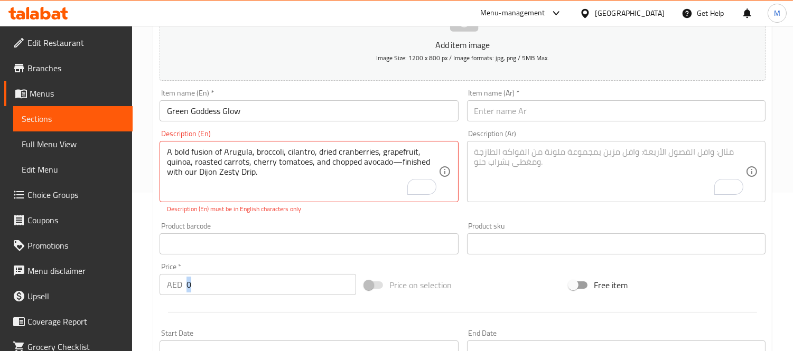
click at [223, 297] on div "Price   * AED 0 Price *" at bounding box center [257, 279] width 205 height 41
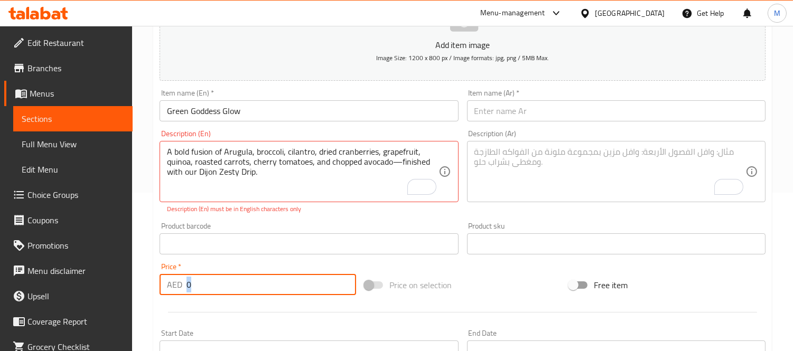
click at [228, 287] on input "0" at bounding box center [271, 284] width 170 height 21
paste input "37.8"
type input "37.8"
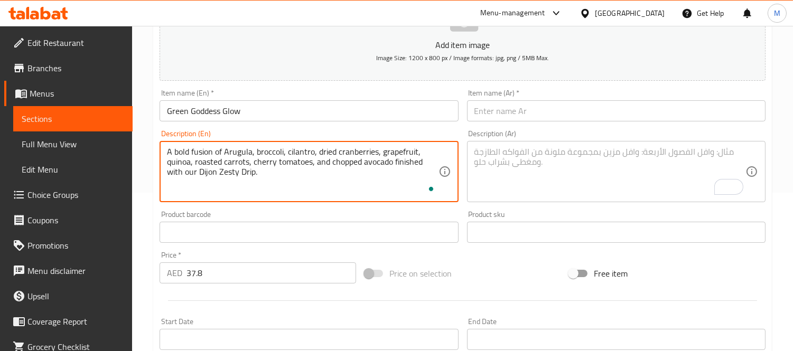
type textarea "A bold fusion of Arugula, broccoli, cilantro, dried cranberries, grapefruit, qu…"
click at [520, 173] on textarea "To enrich screen reader interactions, please activate Accessibility in Grammarl…" at bounding box center [609, 172] width 271 height 50
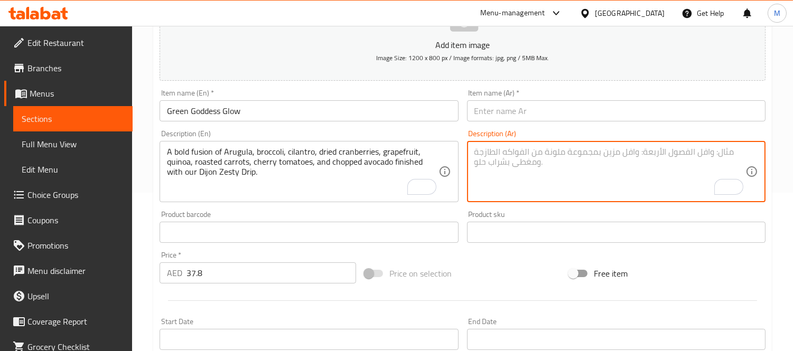
paste textarea "مزيج جريء من الجرجير والبروكلي والكزبرة والتوت البري المجفف والجريب فروت والكين…"
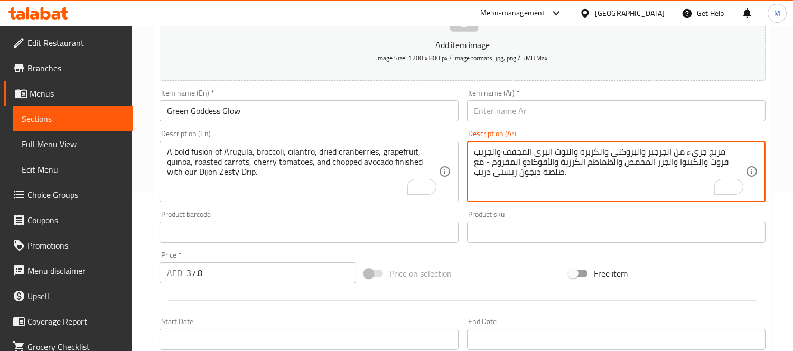
type textarea "مزيج جريء من الجرجير والبروكلي والكزبرة والتوت البري المجفف والجريب فروت والكين…"
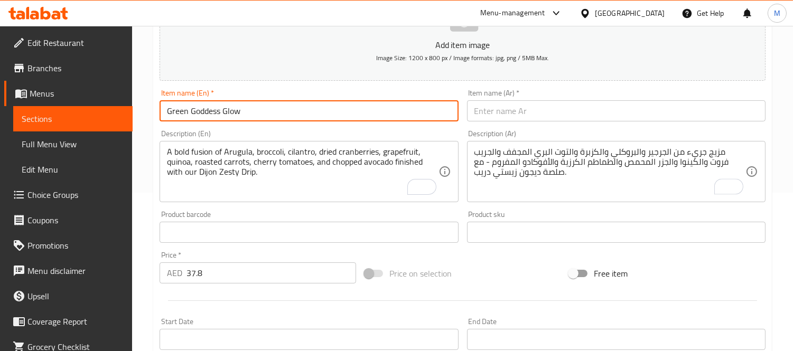
click at [316, 110] on input "Green Goddess Glow" at bounding box center [309, 110] width 298 height 21
drag, startPoint x: 316, startPoint y: 110, endPoint x: 318, endPoint y: 87, distance: 23.3
click at [315, 110] on input "Green Goddess Glow" at bounding box center [309, 110] width 298 height 21
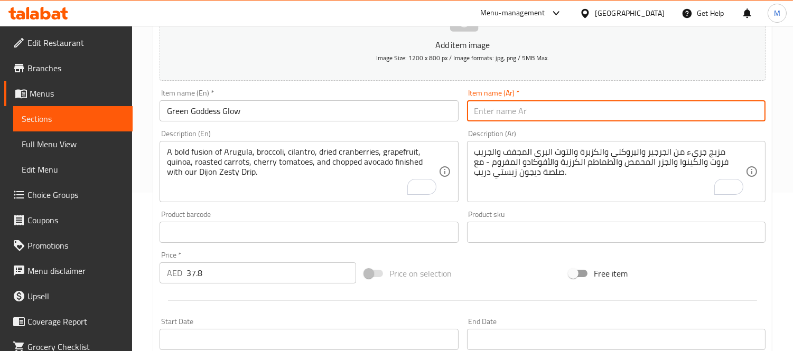
click at [556, 107] on input "text" at bounding box center [616, 110] width 298 height 21
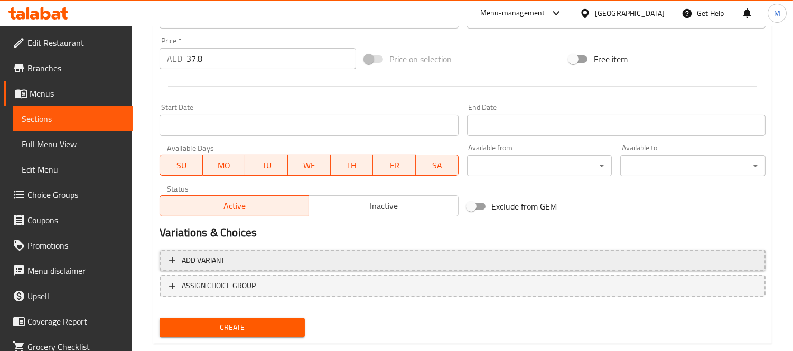
scroll to position [393, 0]
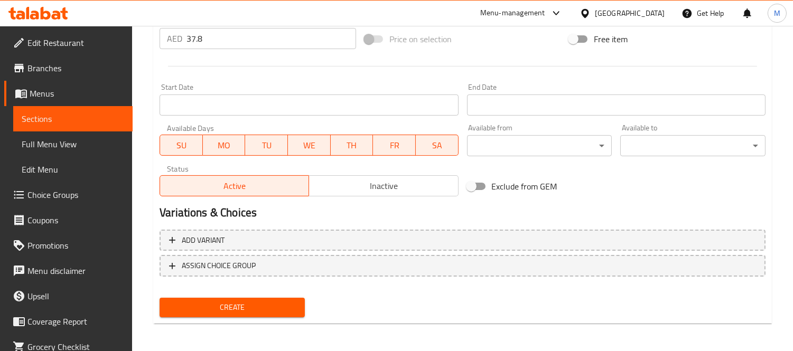
type input "جرين جوود جلو"
click at [293, 305] on span "Create" at bounding box center [232, 307] width 128 height 13
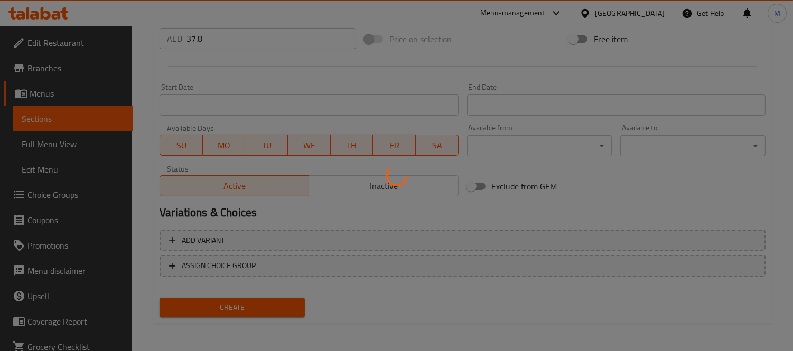
type input "0"
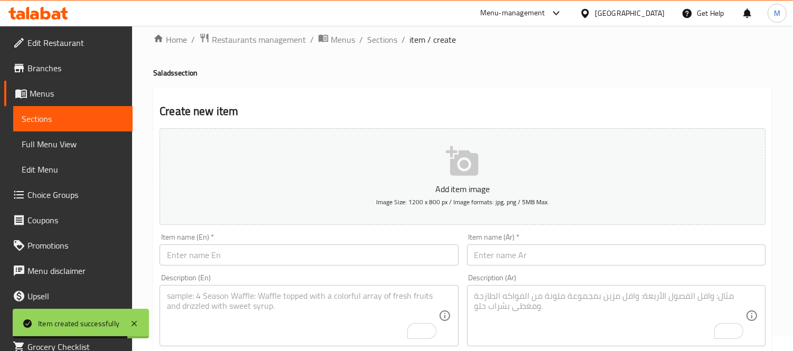
scroll to position [0, 0]
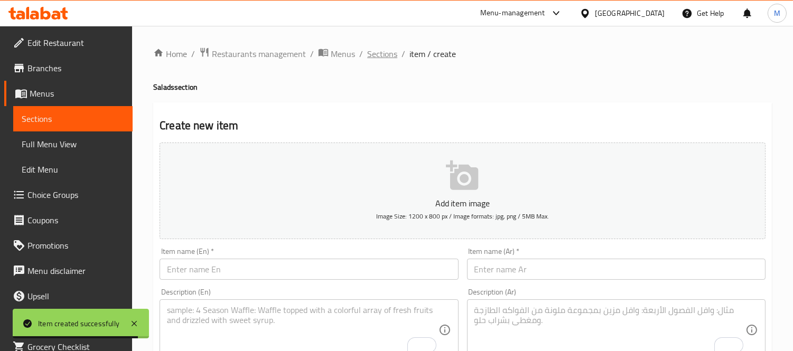
click at [379, 50] on span "Sections" at bounding box center [382, 54] width 30 height 13
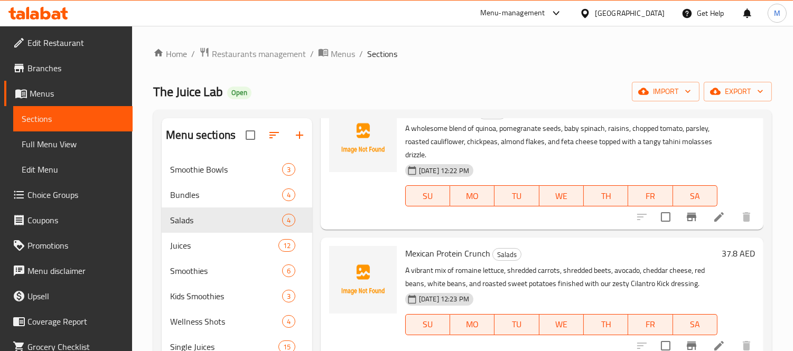
scroll to position [176, 0]
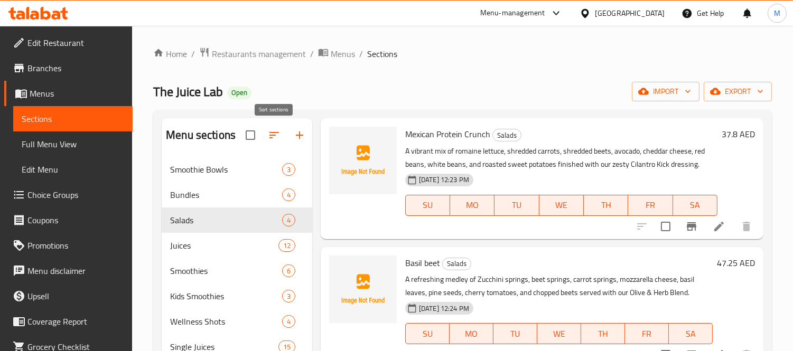
click at [271, 139] on icon "button" at bounding box center [274, 135] width 13 height 13
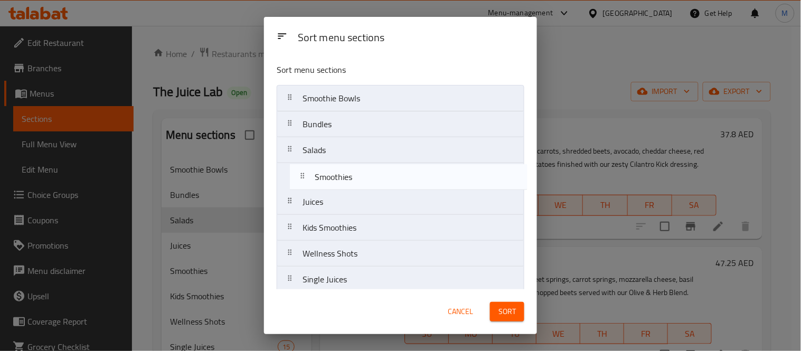
drag, startPoint x: 335, startPoint y: 210, endPoint x: 348, endPoint y: 175, distance: 36.9
click at [348, 175] on nav "Smoothie Bowls Bundles Salads Juices Smoothies Kids Smoothies Wellness Shots Si…" at bounding box center [401, 202] width 248 height 234
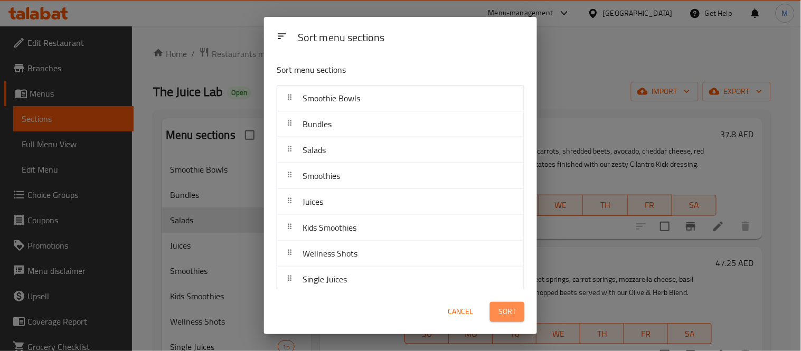
click at [502, 316] on span "Sort" at bounding box center [507, 311] width 17 height 13
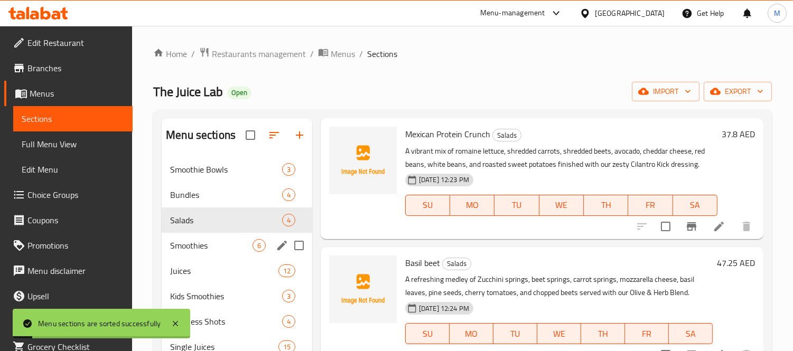
click at [226, 255] on div "Smoothies 6" at bounding box center [237, 245] width 151 height 25
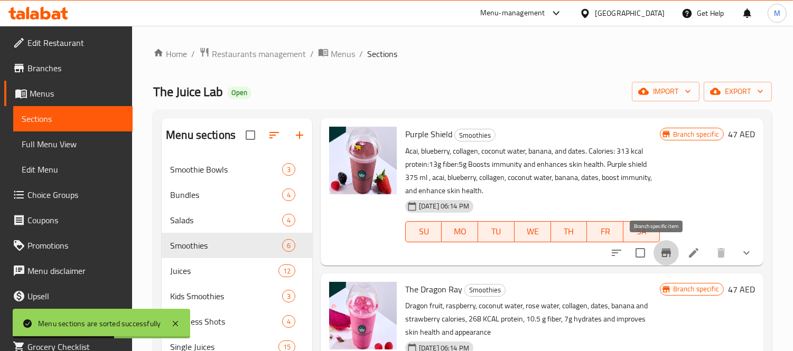
click at [660, 247] on icon "Branch-specific-item" at bounding box center [666, 253] width 13 height 13
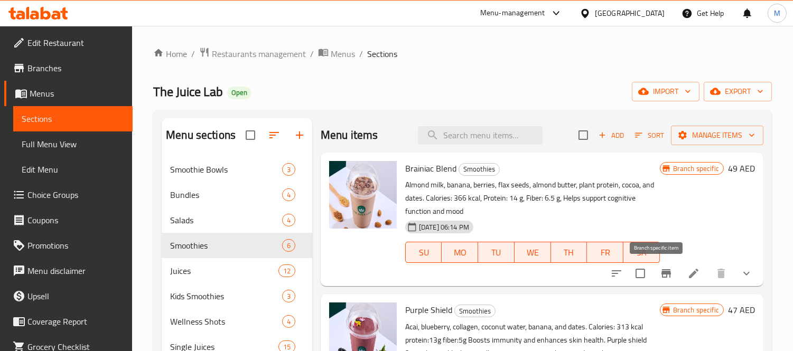
click at [667, 276] on button "Branch-specific-item" at bounding box center [665, 273] width 25 height 25
click at [470, 88] on div "The Juice Lab Open import export" at bounding box center [462, 92] width 619 height 20
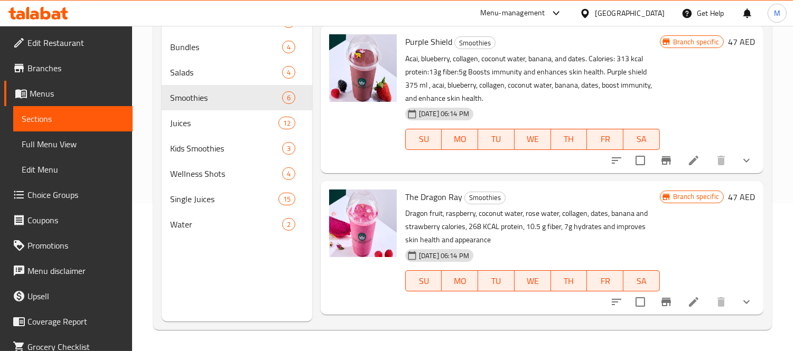
scroll to position [180, 0]
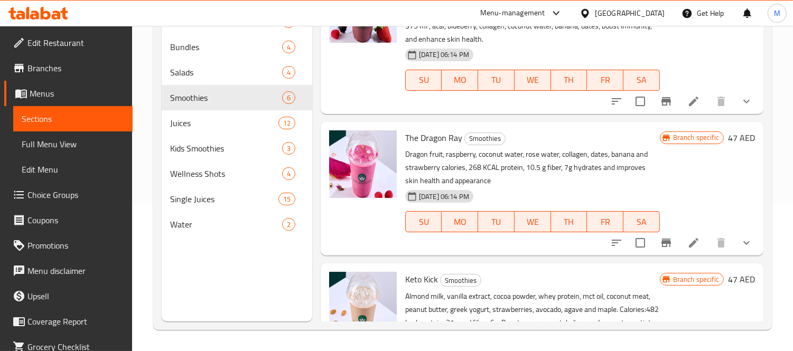
click at [660, 248] on icon "Branch-specific-item" at bounding box center [666, 243] width 13 height 13
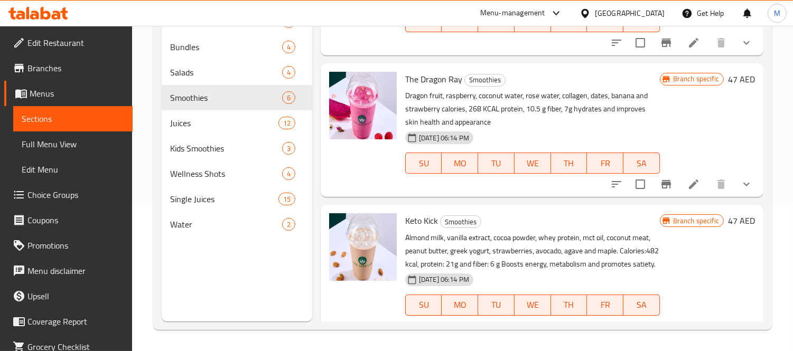
scroll to position [297, 0]
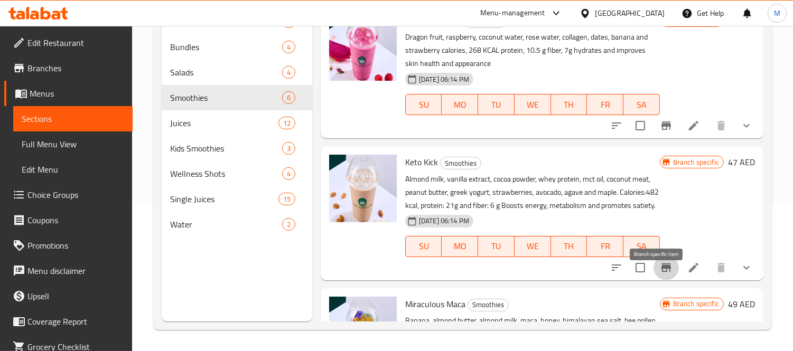
click at [660, 281] on button "Branch-specific-item" at bounding box center [665, 267] width 25 height 25
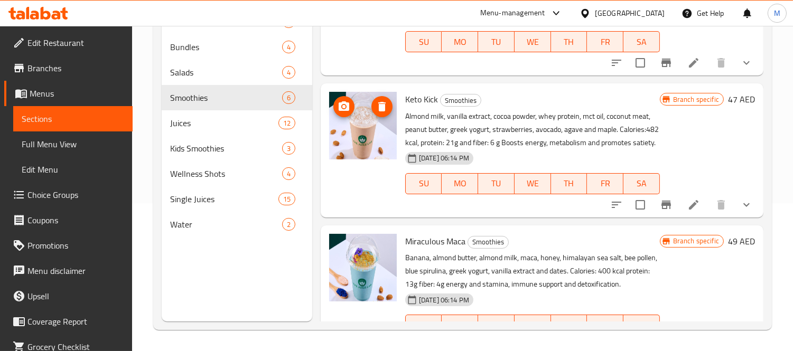
scroll to position [476, 0]
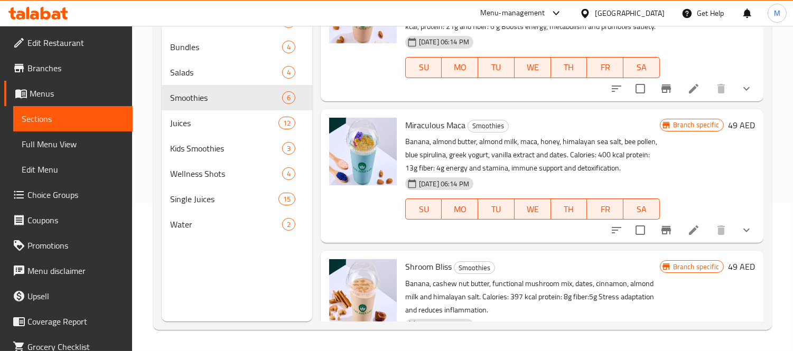
click at [653, 243] on button "Branch-specific-item" at bounding box center [665, 230] width 25 height 25
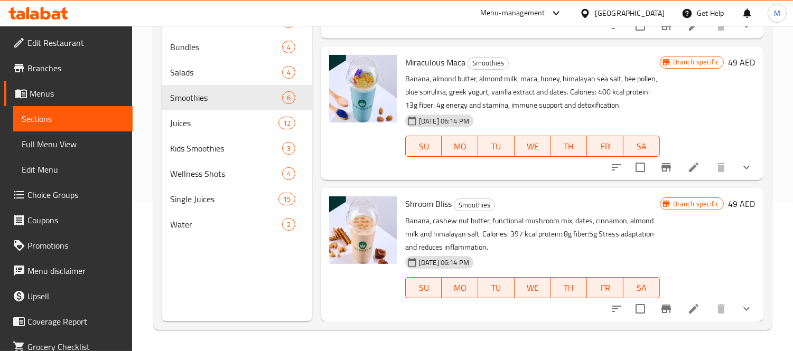
scroll to position [552, 0]
click at [660, 312] on icon "Branch-specific-item" at bounding box center [666, 309] width 13 height 13
click at [193, 131] on div "Juices 12" at bounding box center [237, 122] width 151 height 25
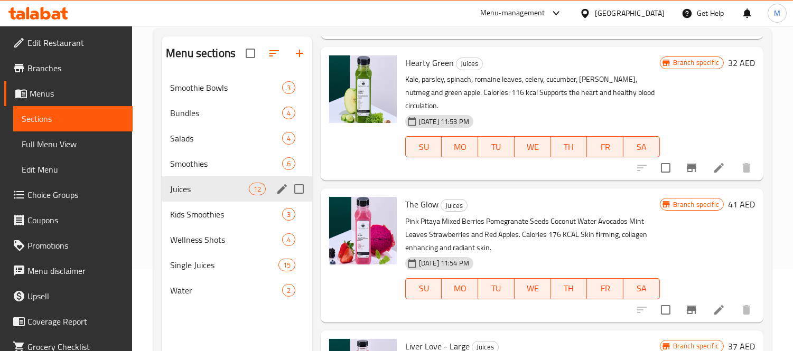
scroll to position [30, 0]
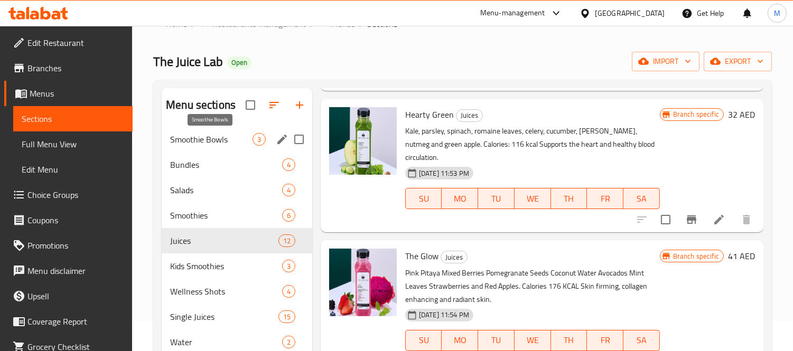
click at [230, 142] on span "Smoothie Bowls" at bounding box center [211, 139] width 82 height 13
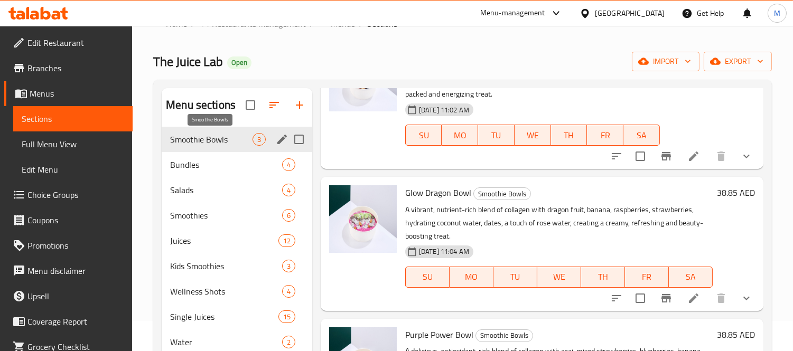
scroll to position [87, 0]
click at [225, 179] on div "Salads 4" at bounding box center [237, 189] width 151 height 25
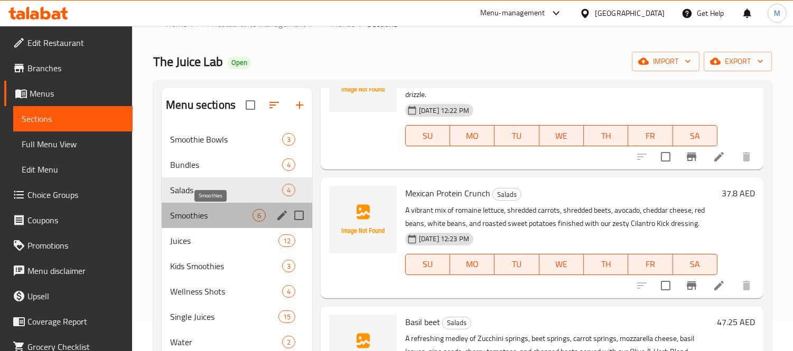
click at [215, 210] on span "Smoothies" at bounding box center [211, 215] width 82 height 13
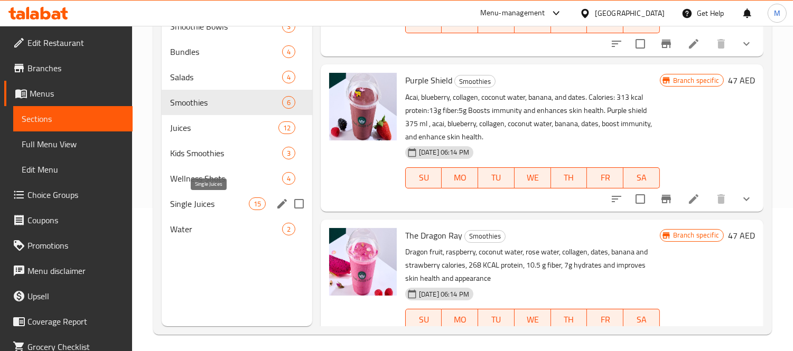
scroll to position [148, 0]
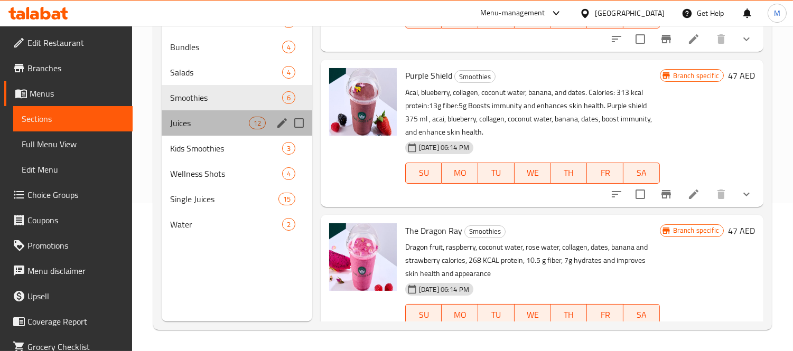
click at [218, 129] on div "Juices 12" at bounding box center [237, 122] width 151 height 25
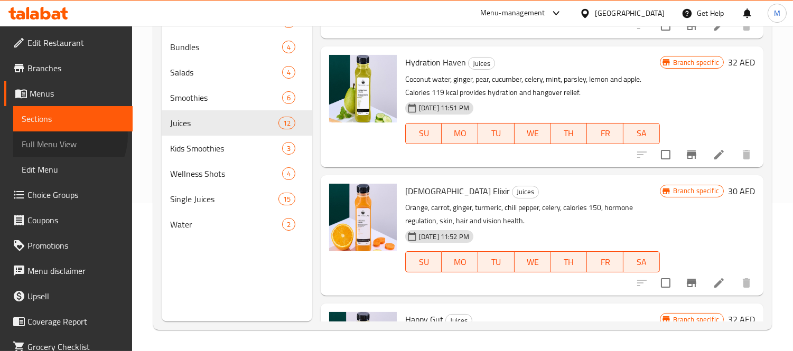
click at [66, 138] on span "Full Menu View" at bounding box center [73, 144] width 102 height 13
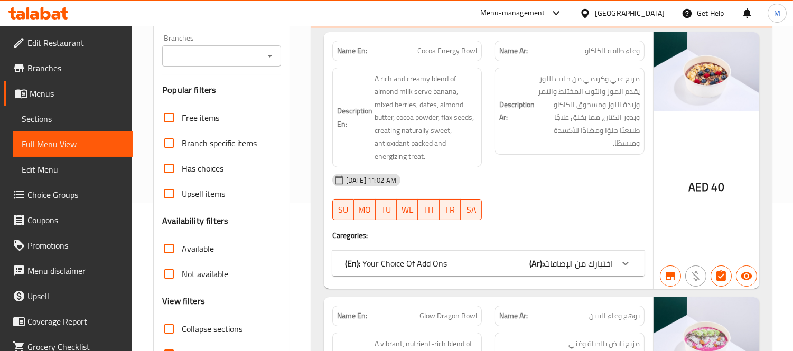
click at [227, 49] on input "Branches" at bounding box center [212, 56] width 95 height 15
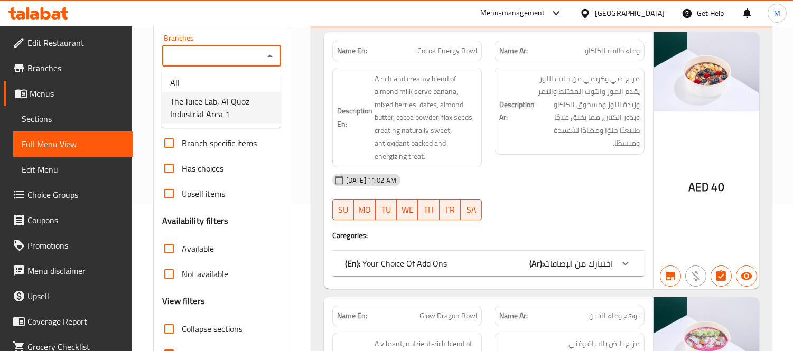
click at [247, 102] on span "The Juice Lab, Al Quoz Industrial Area 1" at bounding box center [221, 107] width 102 height 25
type input "The Juice Lab, Al Quoz Industrial Area 1"
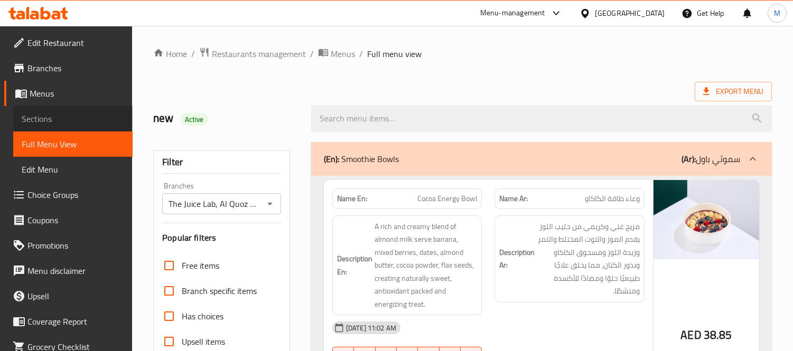
click at [73, 108] on link "Sections" at bounding box center [72, 118] width 119 height 25
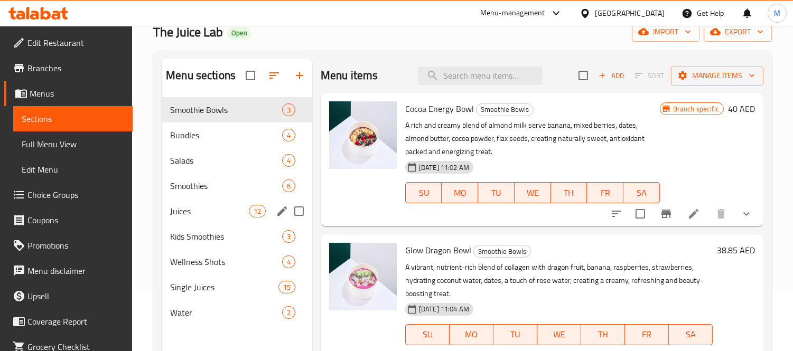
scroll to position [117, 0]
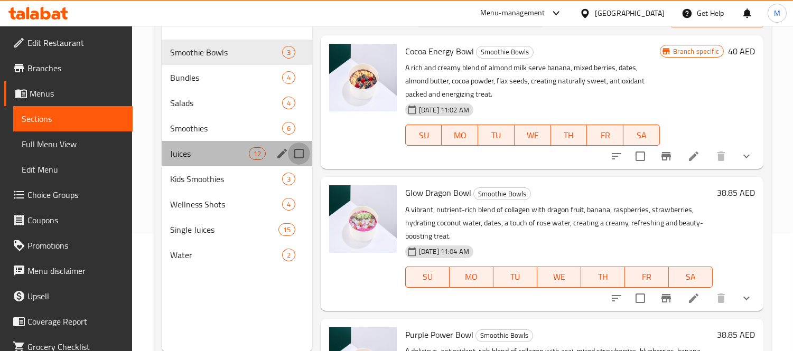
click at [295, 151] on input "Menu sections" at bounding box center [299, 154] width 22 height 22
checkbox input "true"
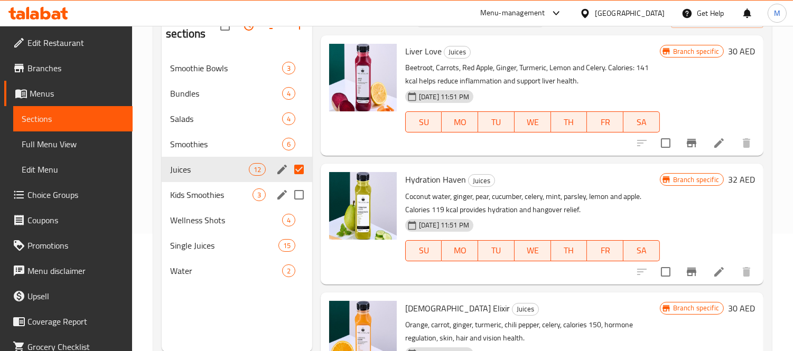
drag, startPoint x: 297, startPoint y: 192, endPoint x: 297, endPoint y: 199, distance: 6.4
click at [297, 193] on input "Menu sections" at bounding box center [299, 195] width 22 height 22
checkbox input "true"
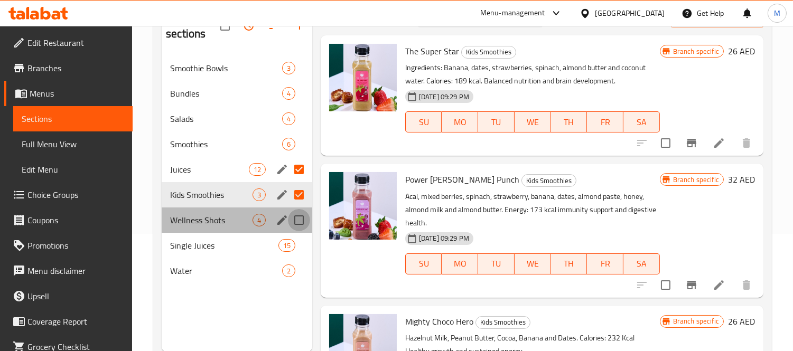
drag, startPoint x: 298, startPoint y: 219, endPoint x: 298, endPoint y: 226, distance: 6.9
click at [298, 219] on input "Menu sections" at bounding box center [299, 220] width 22 height 22
checkbox input "true"
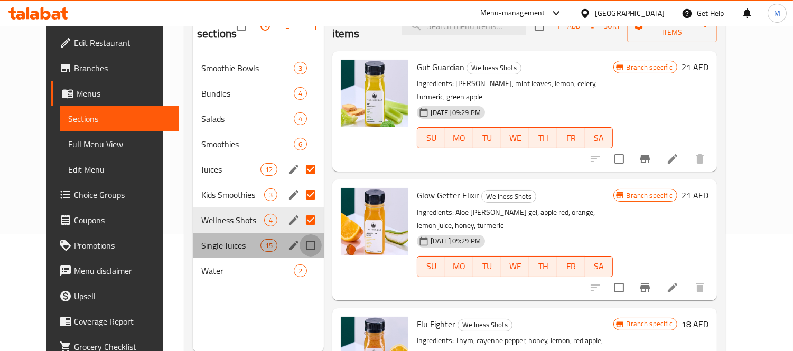
click at [300, 254] on input "Menu sections" at bounding box center [311, 246] width 22 height 22
checkbox input "true"
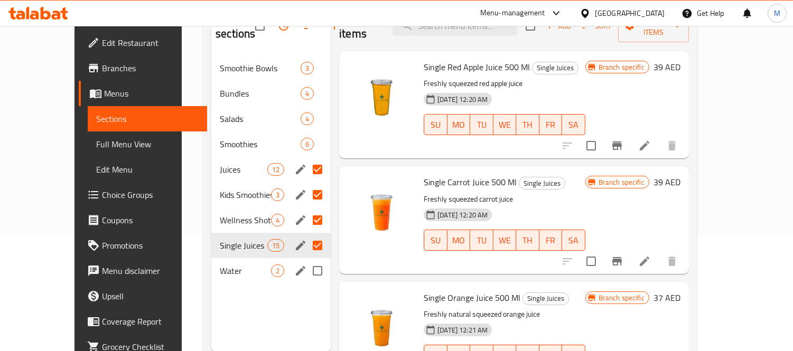
click at [306, 281] on input "Menu sections" at bounding box center [317, 271] width 22 height 22
checkbox input "true"
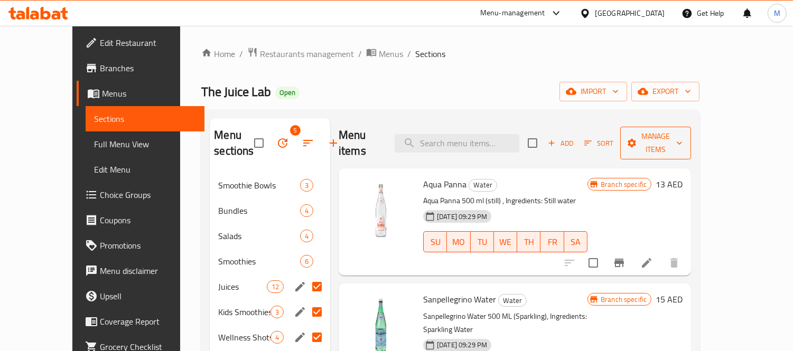
click at [683, 130] on span "Manage items" at bounding box center [656, 143] width 54 height 26
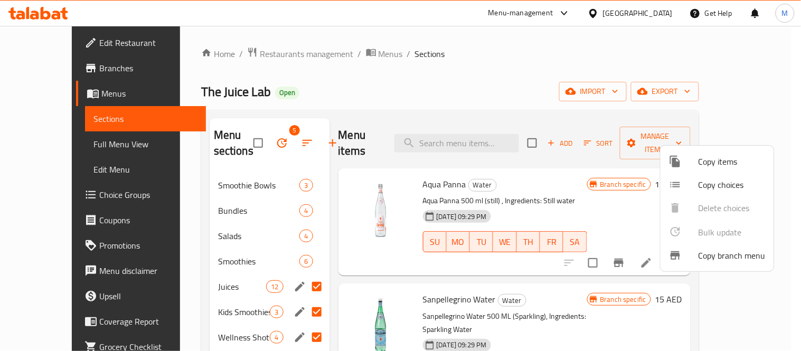
click at [474, 96] on div at bounding box center [400, 175] width 801 height 351
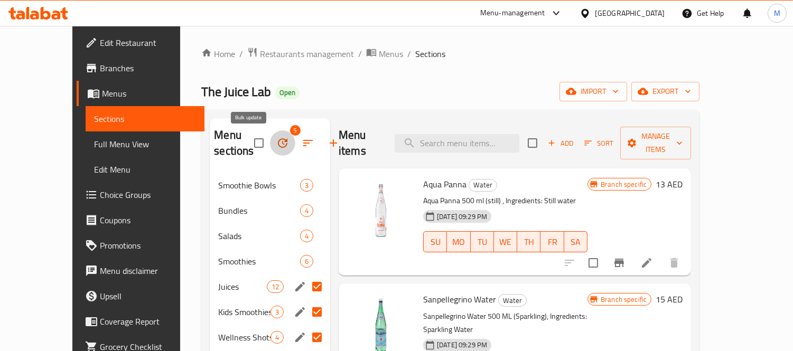
click at [276, 138] on icon "button" at bounding box center [282, 143] width 13 height 13
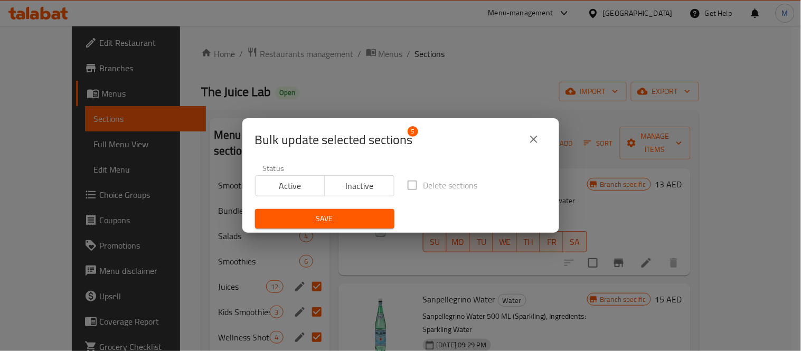
click at [371, 190] on span "Inactive" at bounding box center [359, 186] width 61 height 15
click at [356, 227] on button "Save" at bounding box center [324, 219] width 139 height 20
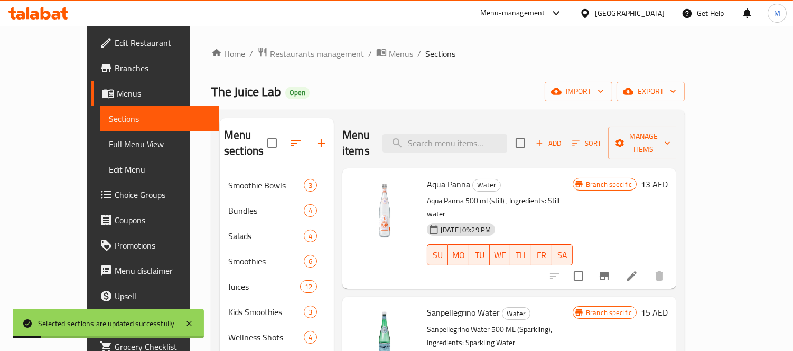
click at [109, 149] on span "Full Menu View" at bounding box center [160, 144] width 102 height 13
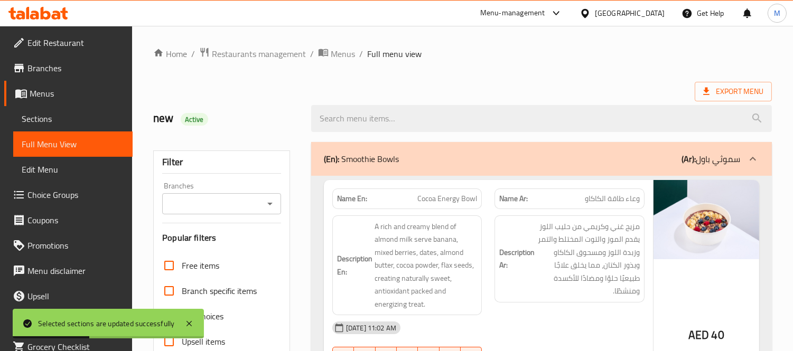
click at [259, 199] on input "Branches" at bounding box center [212, 204] width 95 height 15
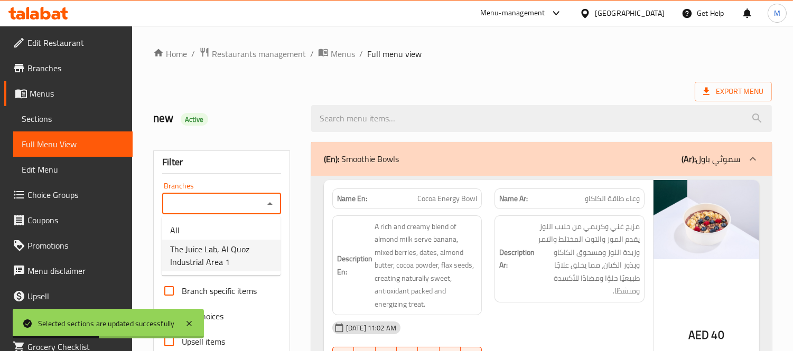
click at [242, 245] on span "The Juice Lab, Al Quoz Industrial Area 1" at bounding box center [221, 255] width 102 height 25
type input "The Juice Lab, Al Quoz Industrial Area 1"
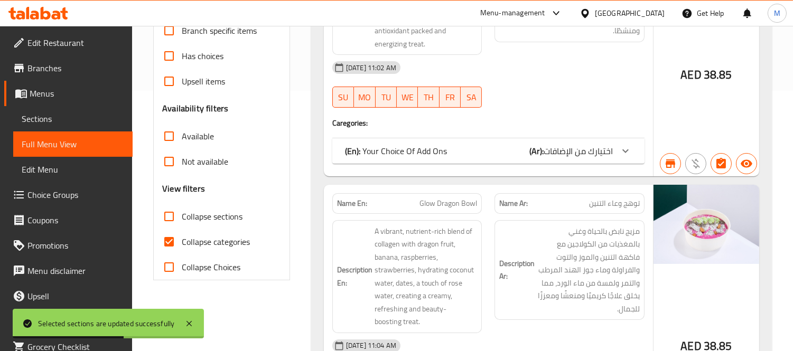
scroll to position [293, 0]
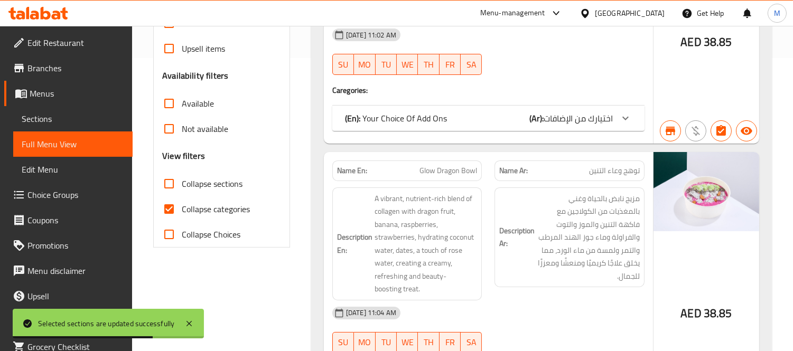
click at [193, 203] on span "Collapse categories" at bounding box center [216, 209] width 68 height 13
click at [182, 201] on input "Collapse categories" at bounding box center [168, 209] width 25 height 25
checkbox input "false"
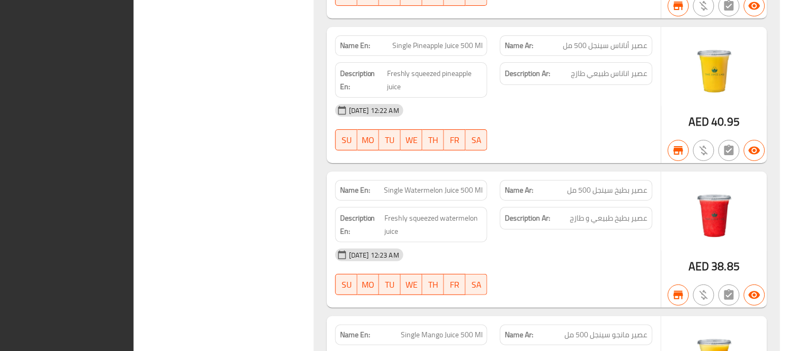
scroll to position [11495, 0]
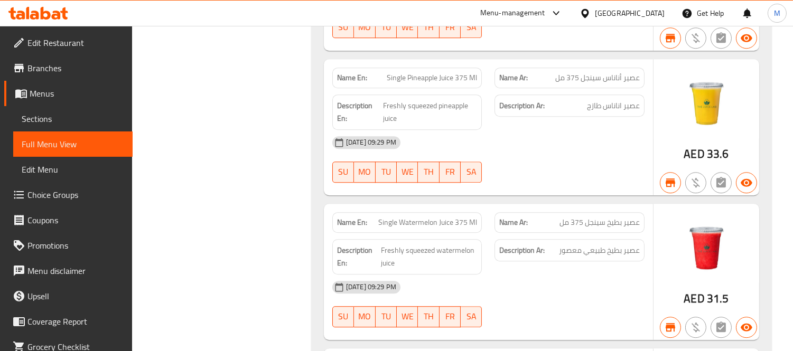
scroll to position [11970, 0]
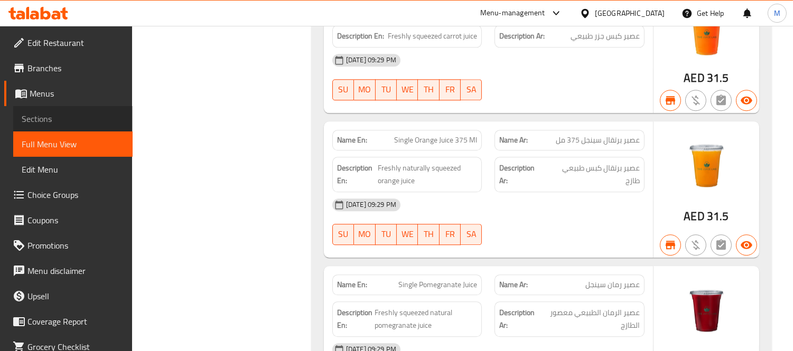
click at [92, 118] on span "Sections" at bounding box center [73, 119] width 102 height 13
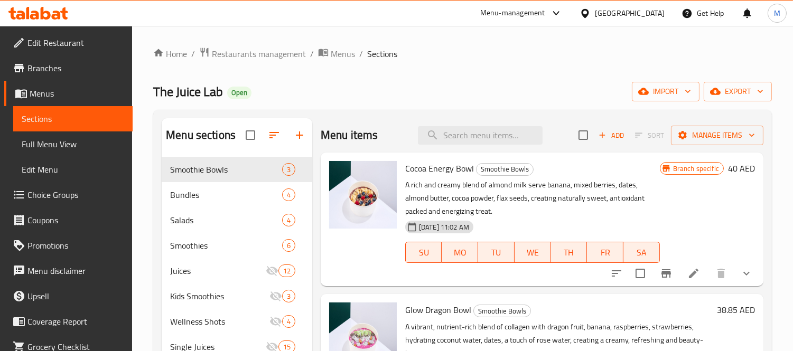
click at [171, 92] on span "The Juice Lab" at bounding box center [188, 92] width 70 height 24
copy span "The Juice Lab"
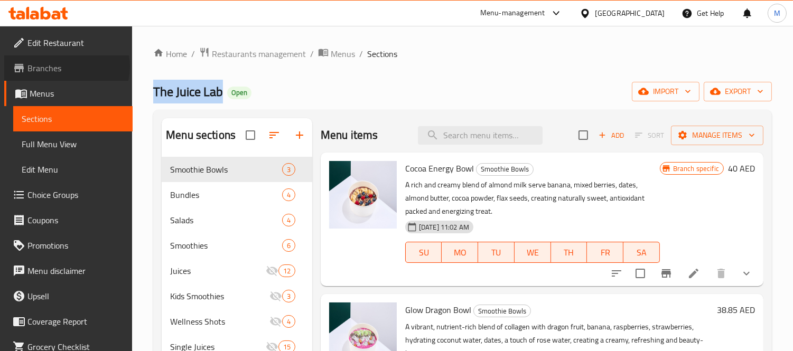
click at [66, 67] on span "Branches" at bounding box center [75, 68] width 97 height 13
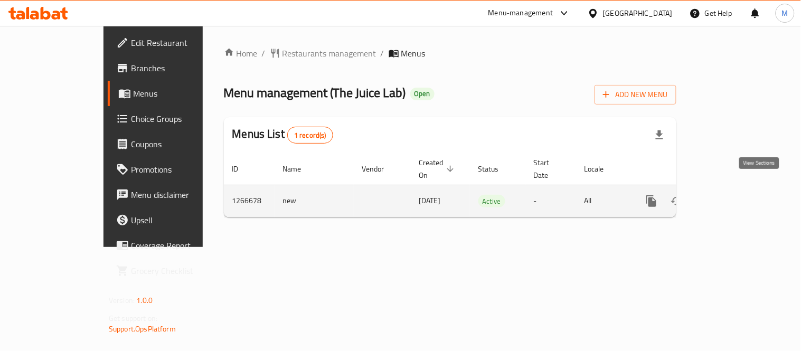
click at [734, 195] on icon "enhanced table" at bounding box center [728, 201] width 13 height 13
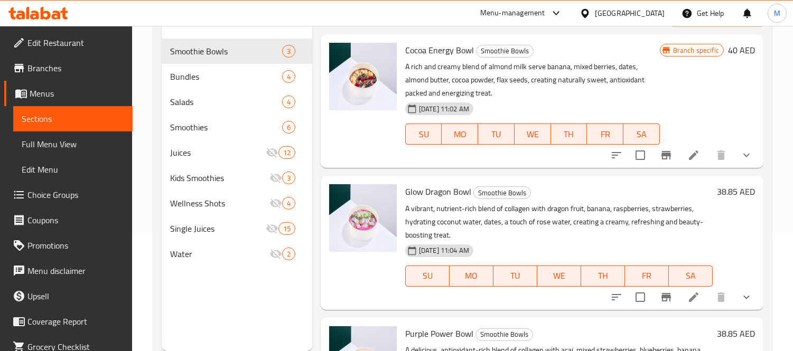
scroll to position [89, 0]
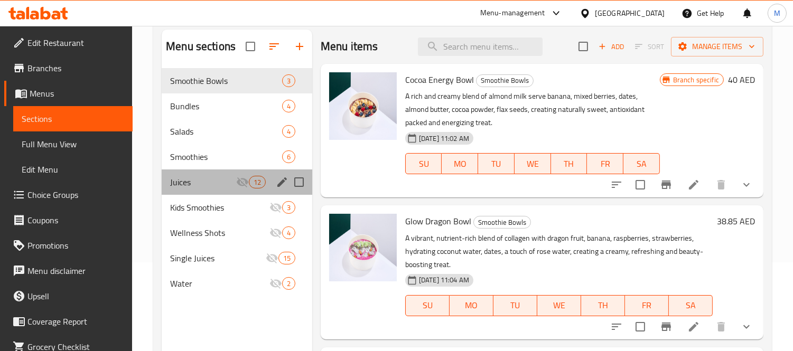
click at [229, 192] on div "Juices 12" at bounding box center [237, 182] width 151 height 25
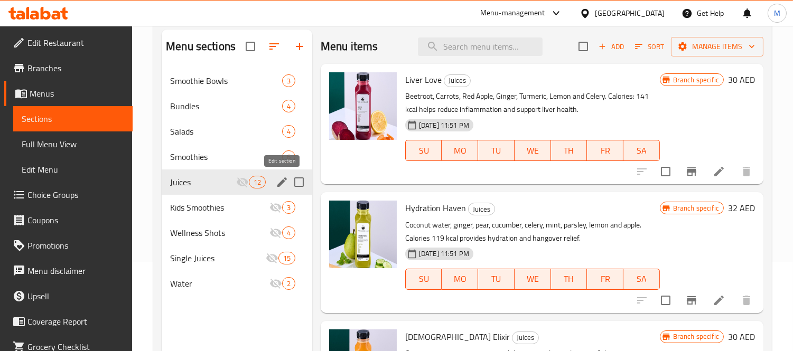
click at [281, 183] on icon "edit" at bounding box center [282, 182] width 10 height 10
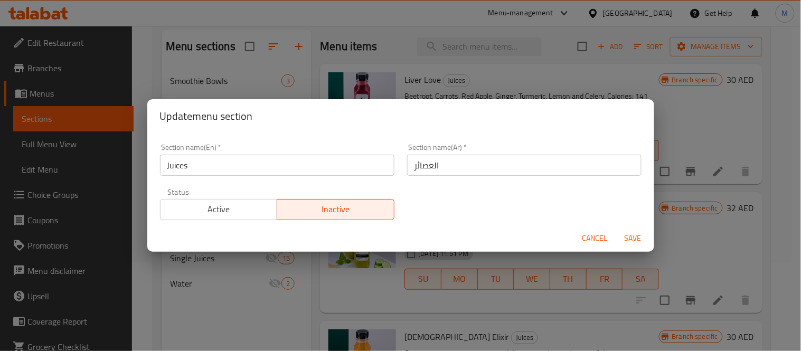
click at [289, 165] on input "Juices" at bounding box center [277, 165] width 235 height 21
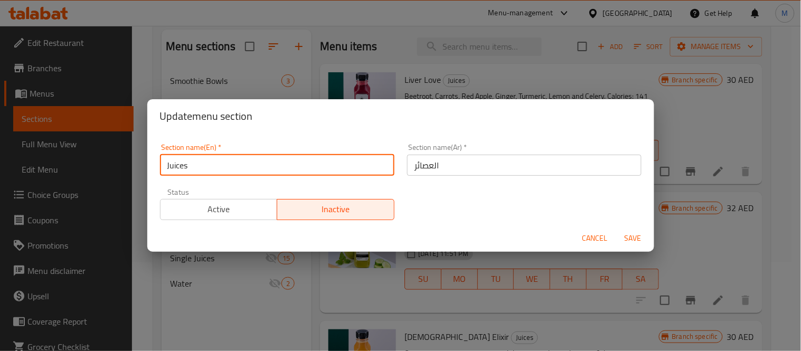
click at [289, 165] on input "Juices" at bounding box center [277, 165] width 235 height 21
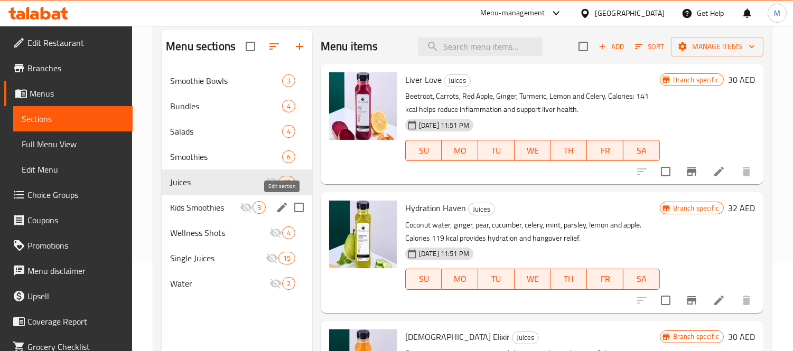
click at [281, 208] on icon "edit" at bounding box center [282, 208] width 10 height 10
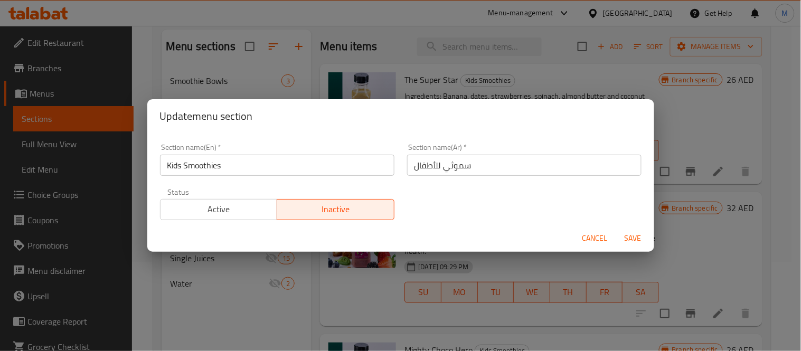
click at [292, 162] on input "Kids Smoothies" at bounding box center [277, 165] width 235 height 21
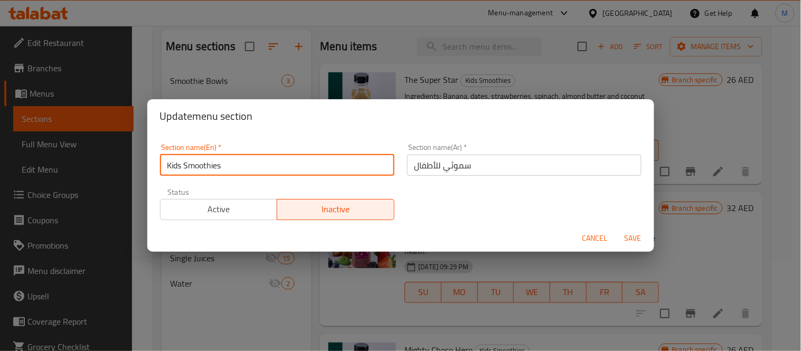
click at [292, 162] on input "Kids Smoothies" at bounding box center [277, 165] width 235 height 21
click at [292, 163] on input "Kids Smoothies" at bounding box center [277, 165] width 235 height 21
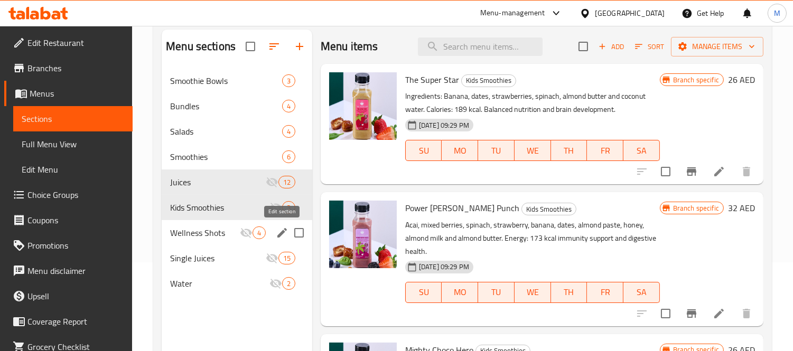
click at [278, 233] on icon "edit" at bounding box center [282, 233] width 13 height 13
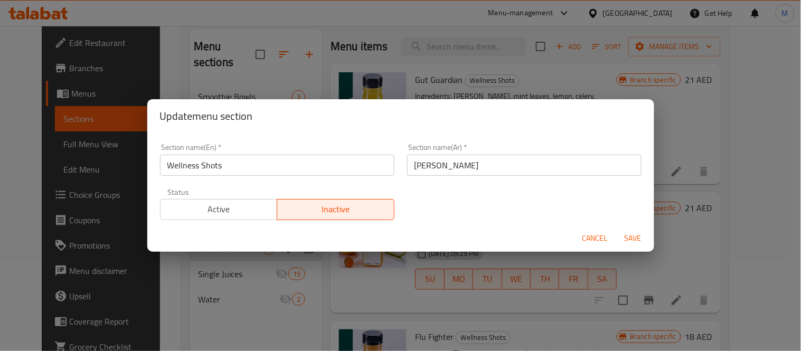
click at [287, 169] on input "Wellness Shots" at bounding box center [277, 165] width 235 height 21
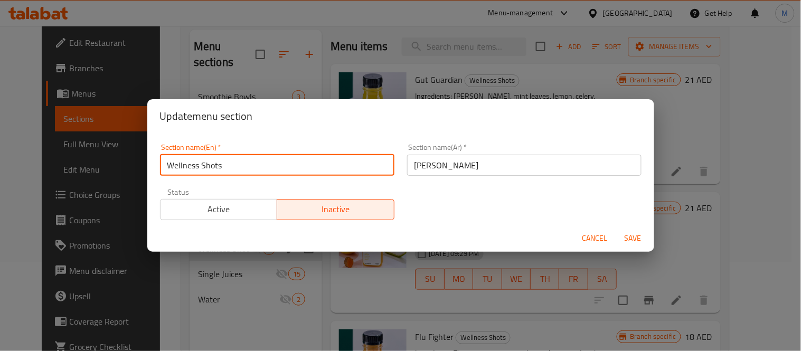
click at [287, 169] on input "Wellness Shots" at bounding box center [277, 165] width 235 height 21
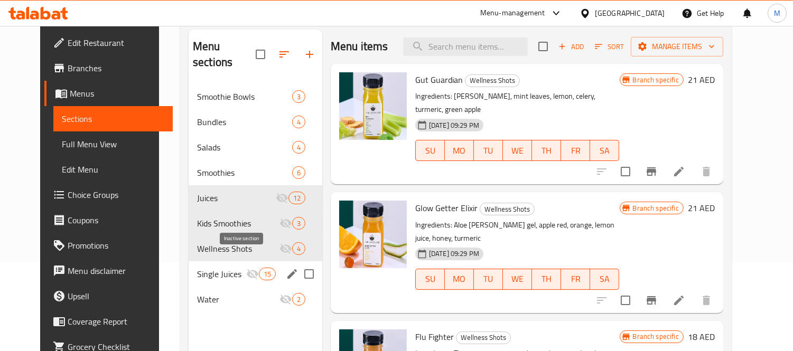
click at [246, 268] on icon "Menu sections" at bounding box center [252, 274] width 13 height 13
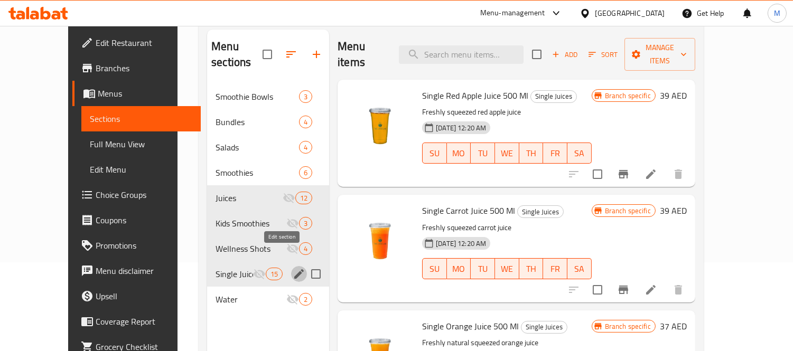
click at [293, 268] on icon "edit" at bounding box center [299, 274] width 13 height 13
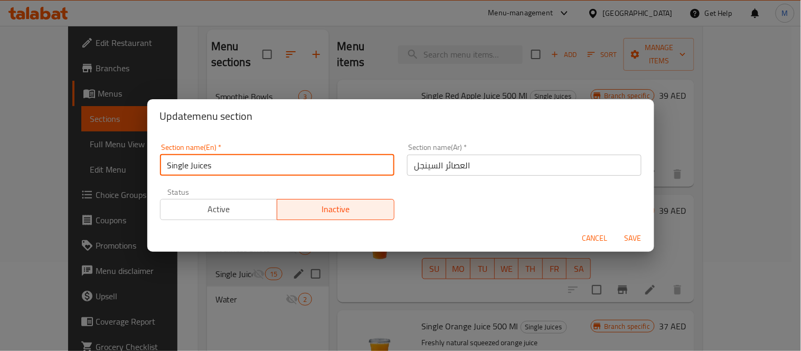
click at [342, 171] on input "Single Juices" at bounding box center [277, 165] width 235 height 21
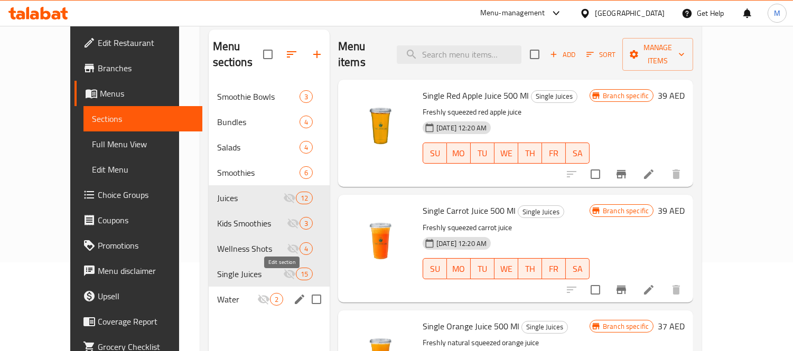
click at [295, 295] on icon "edit" at bounding box center [300, 300] width 10 height 10
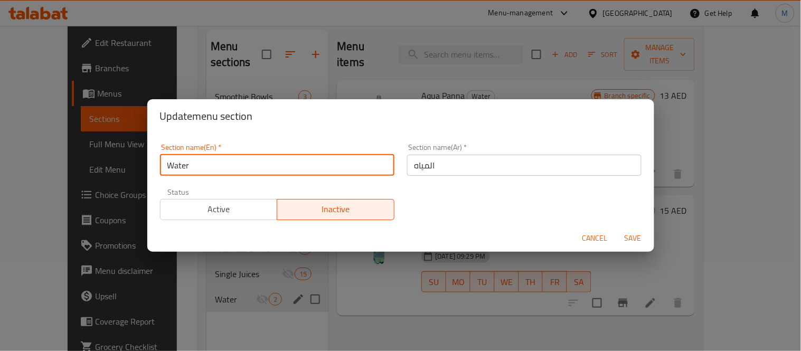
click at [294, 170] on input "Water" at bounding box center [277, 165] width 235 height 21
